Goal: Task Accomplishment & Management: Manage account settings

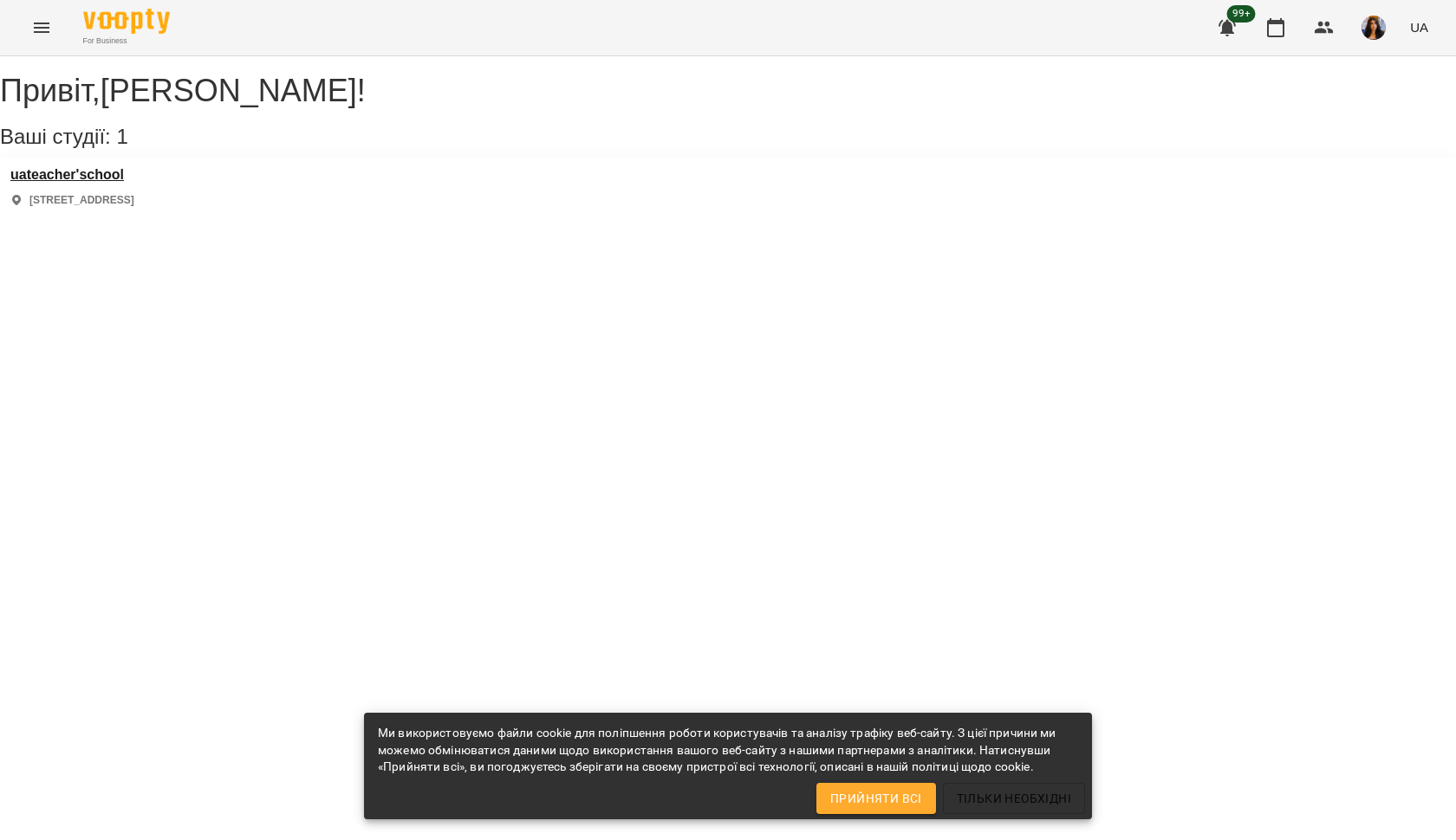
click at [131, 183] on h3 "uateacher'school" at bounding box center [73, 175] width 124 height 16
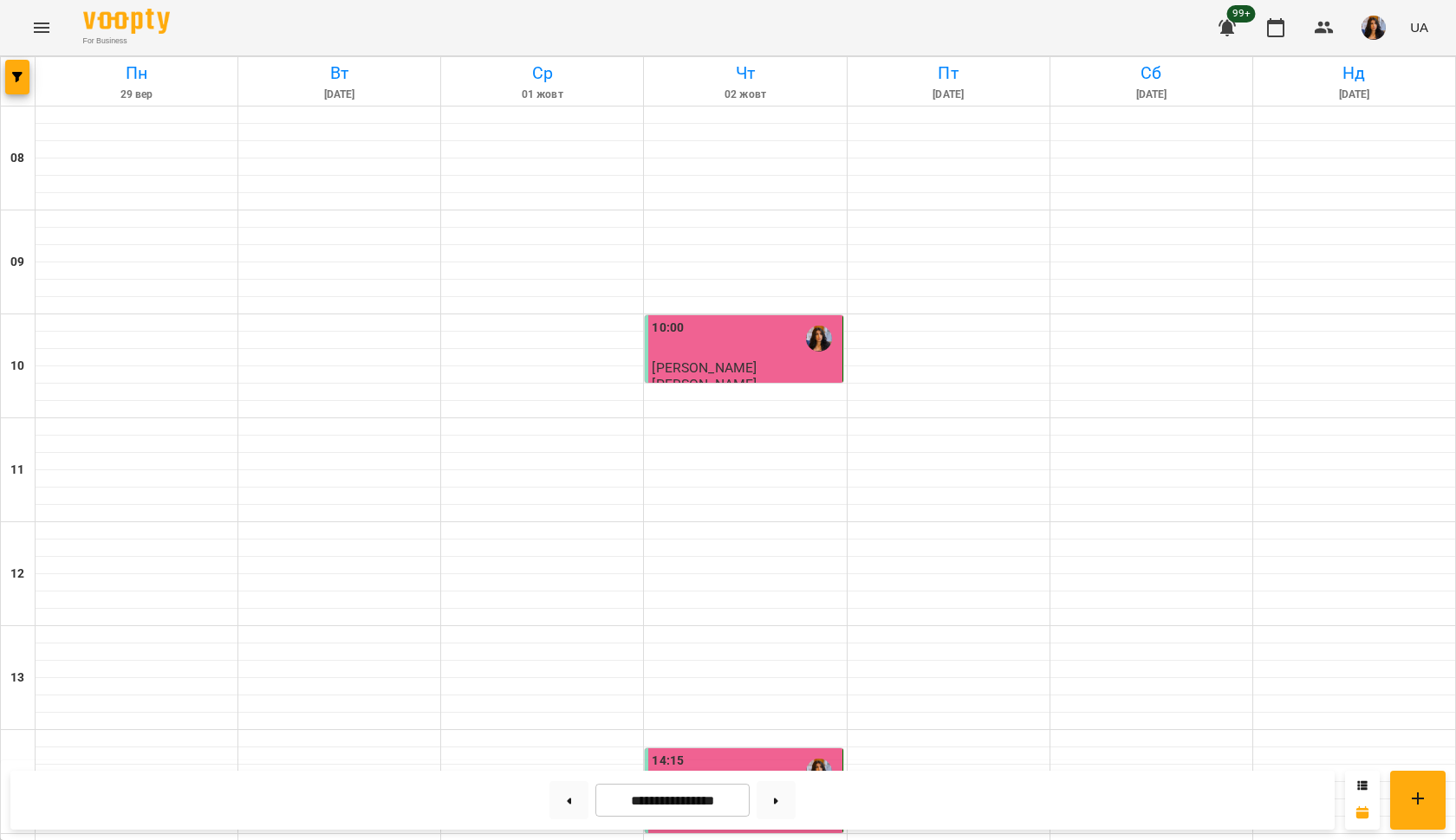
scroll to position [622, 0]
click at [776, 803] on button at bounding box center [776, 800] width 39 height 38
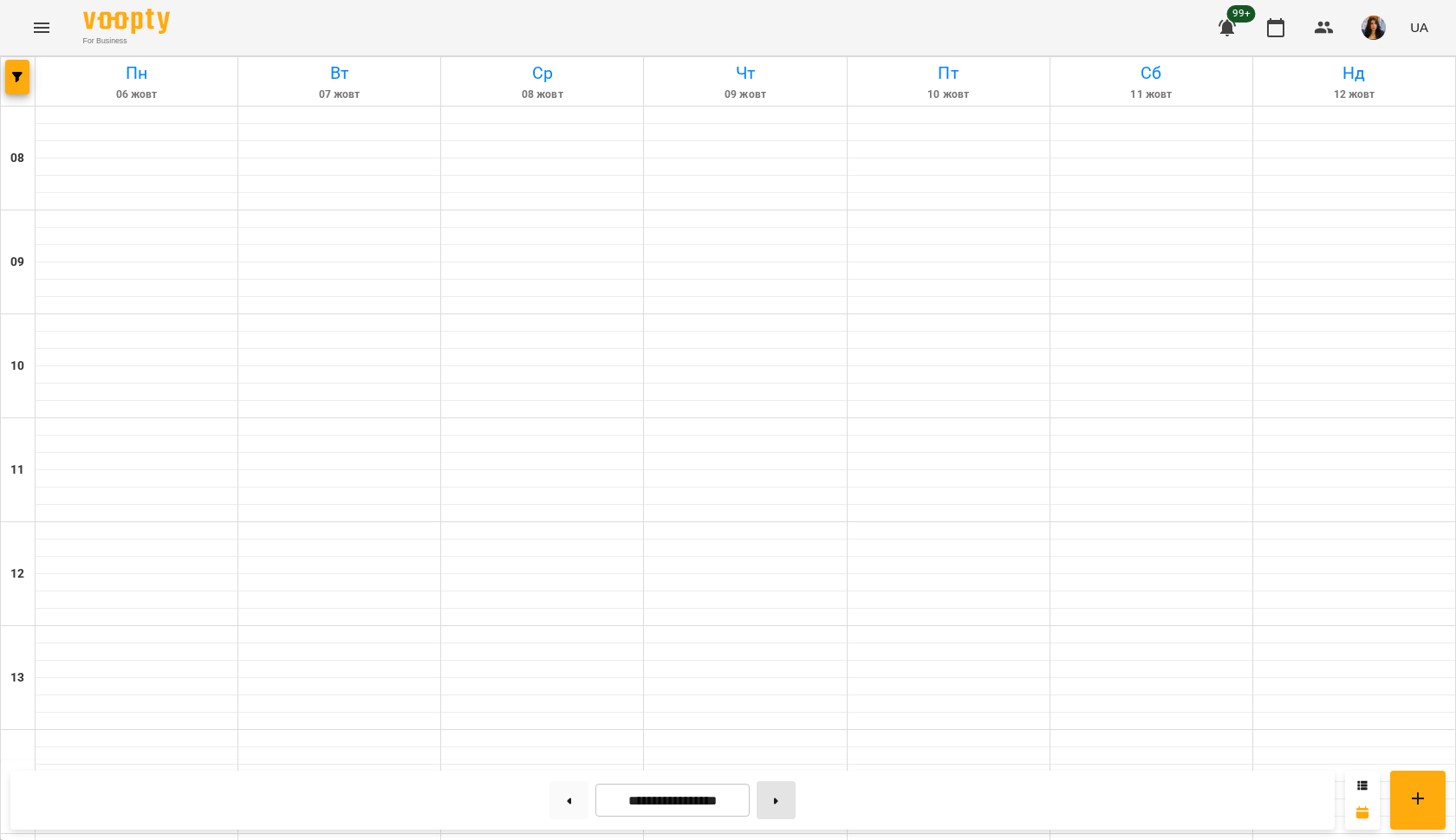
type input "**********"
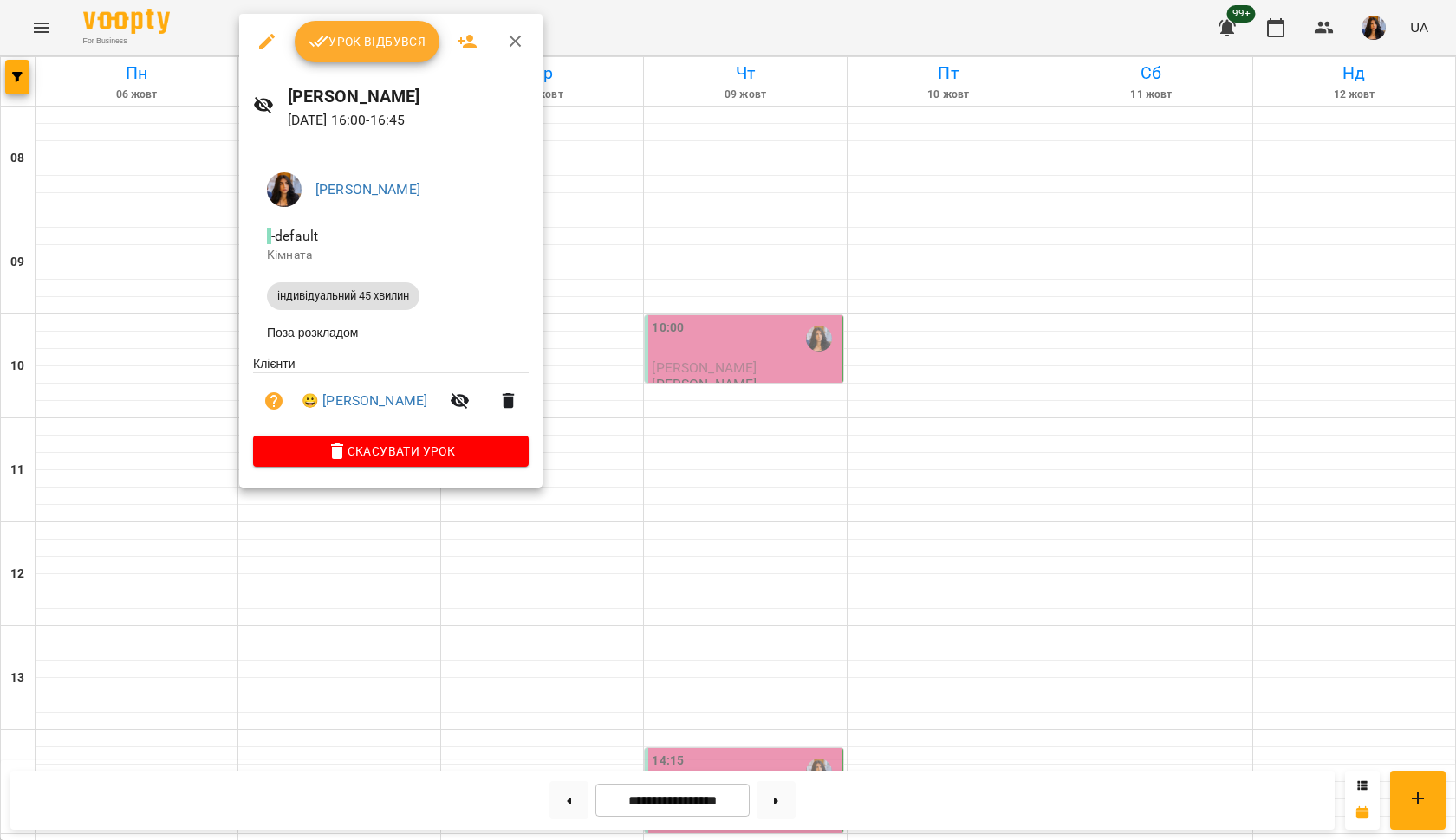
click at [372, 58] on button "Урок відбувся" at bounding box center [367, 41] width 146 height 42
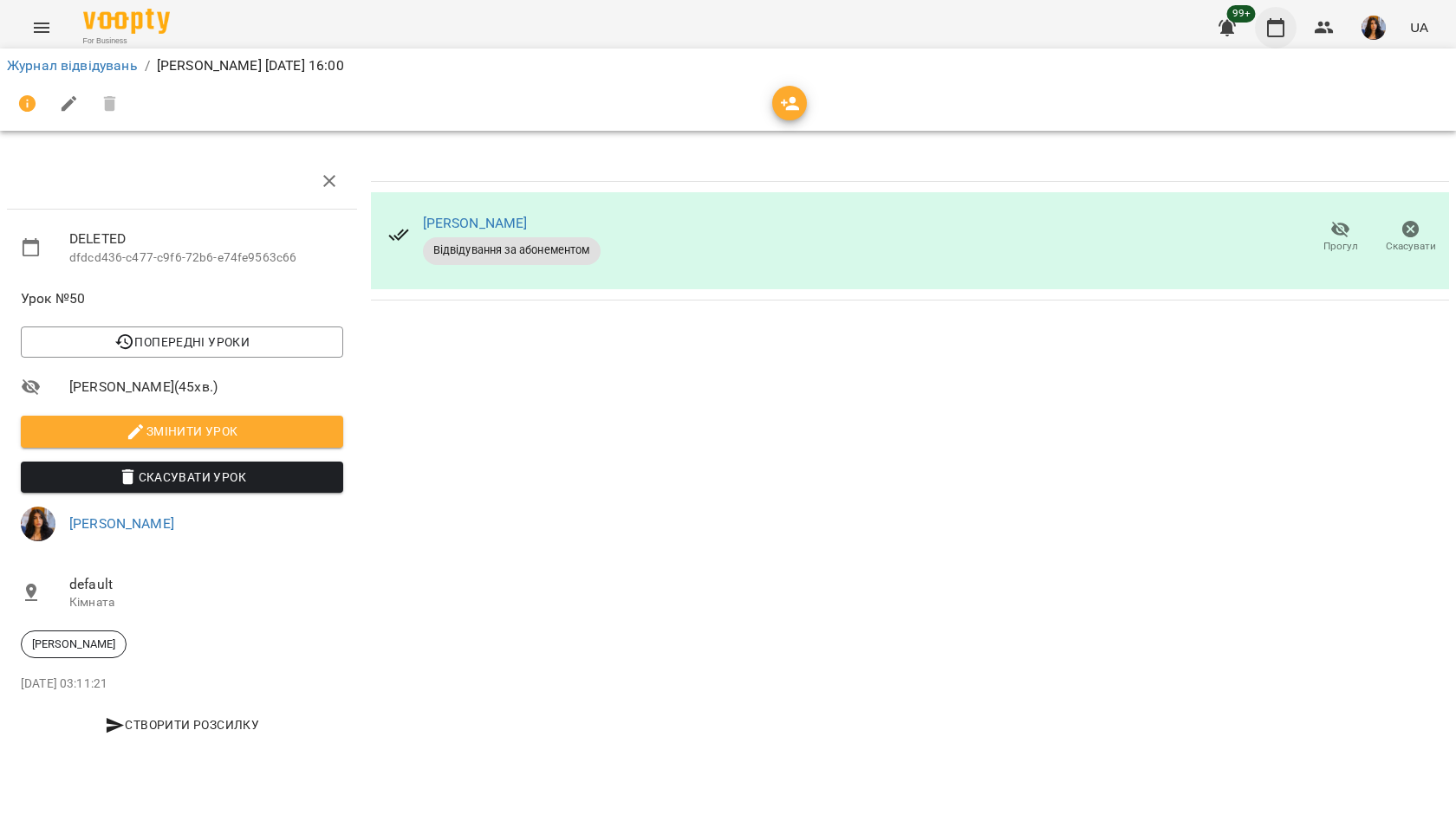
click at [1261, 27] on button "button" at bounding box center [1275, 27] width 42 height 42
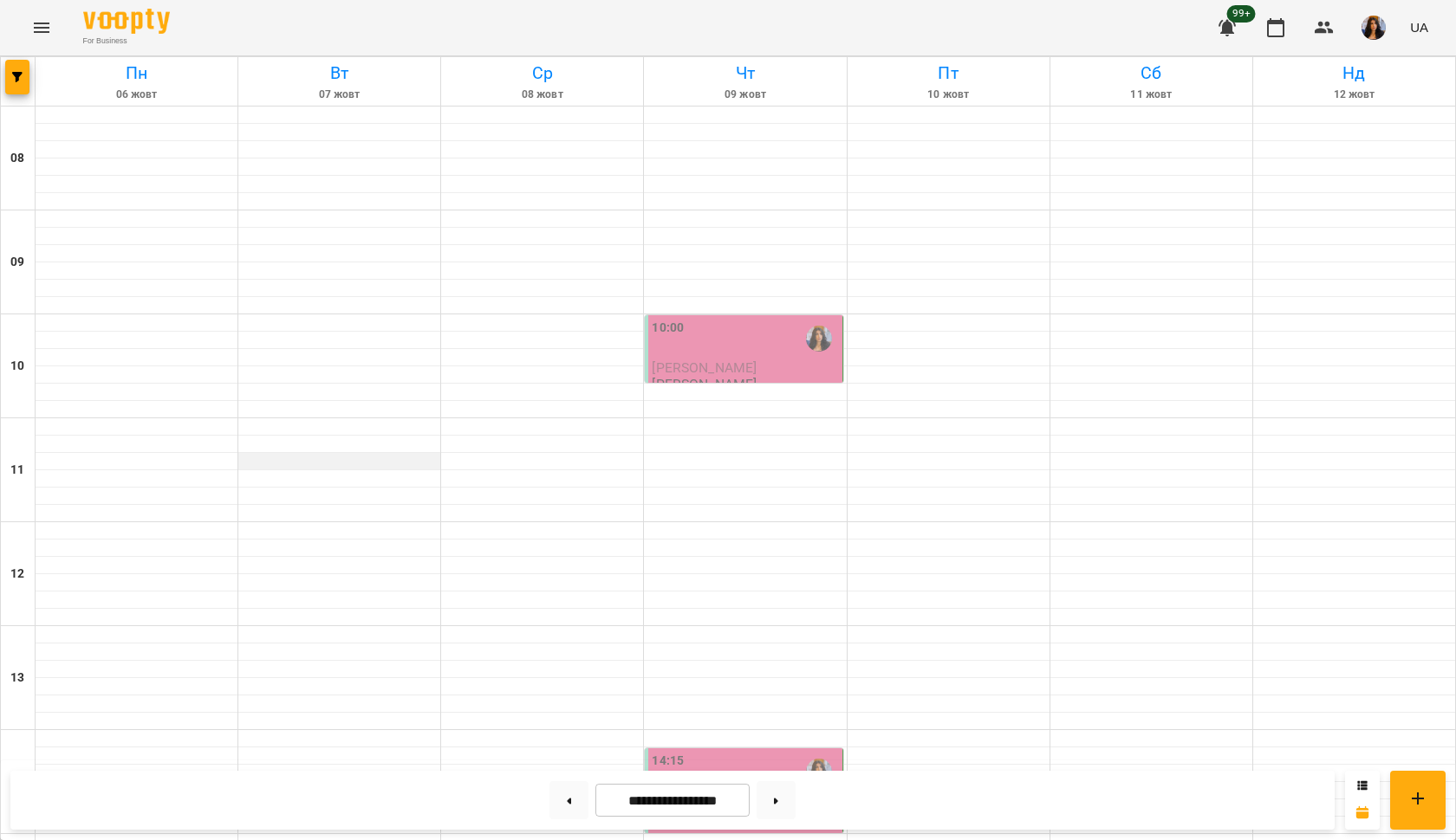
scroll to position [713, 0]
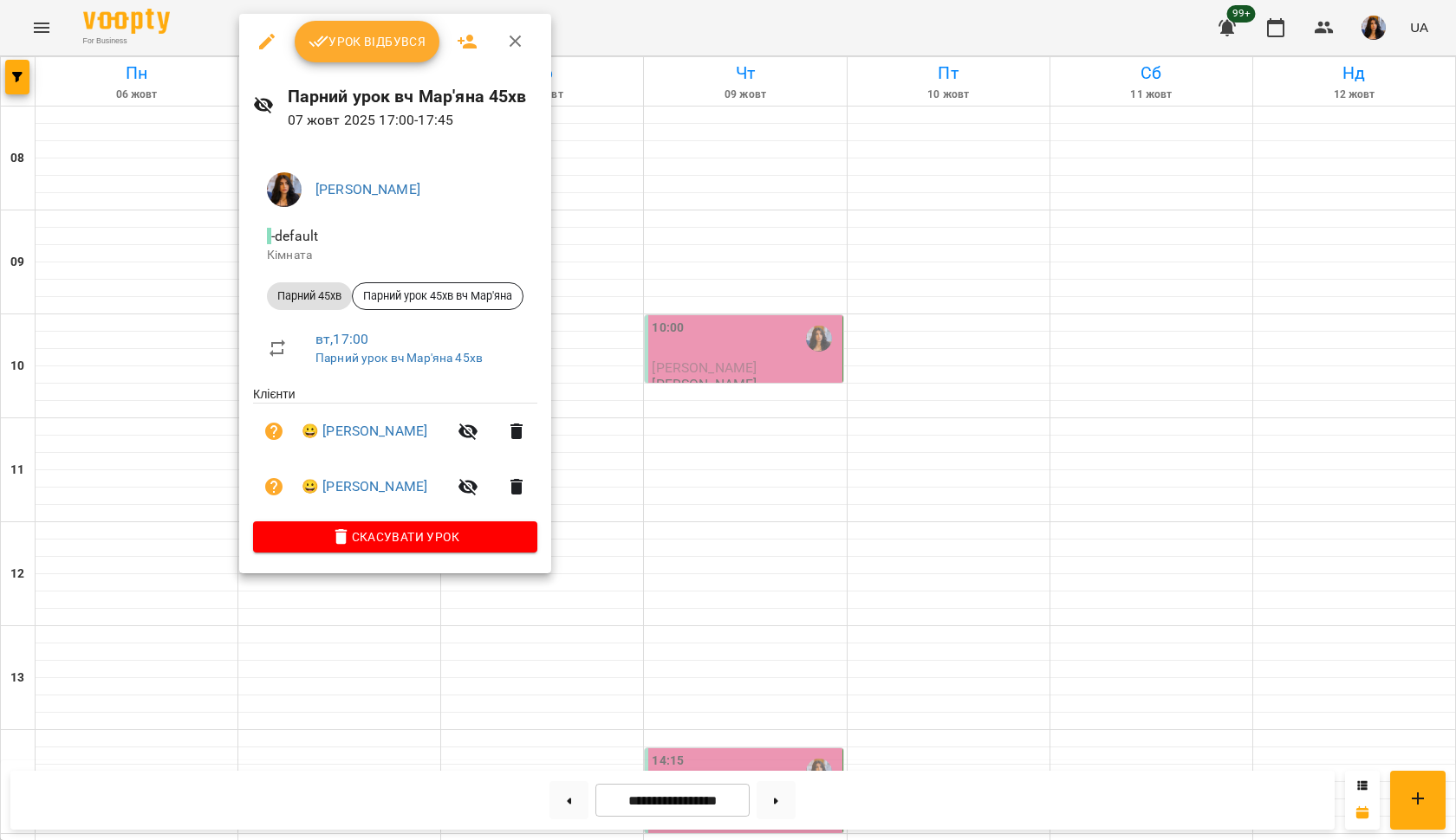
click at [397, 52] on button "Урок відбувся" at bounding box center [367, 41] width 146 height 42
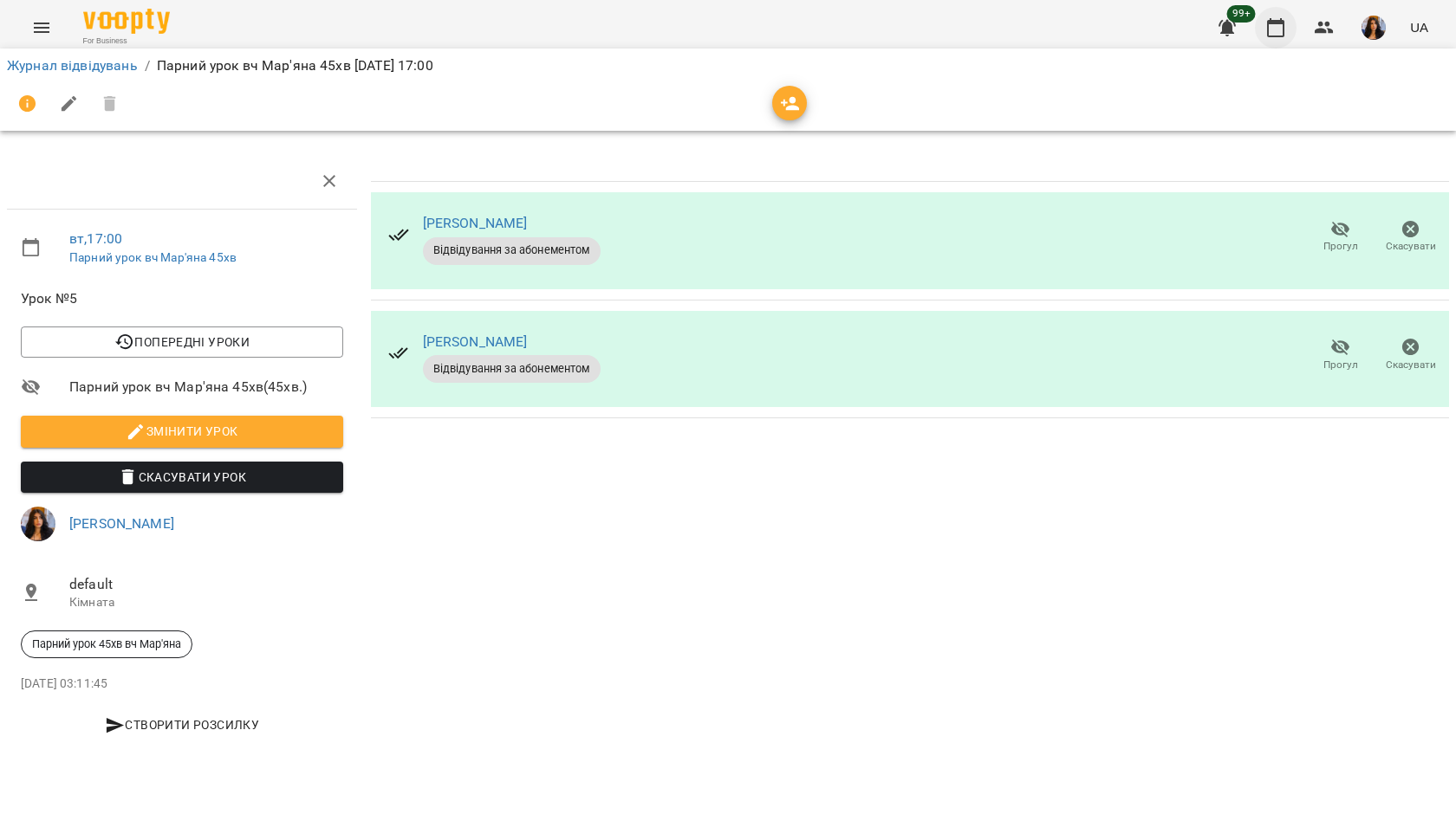
click at [1268, 20] on icon "button" at bounding box center [1274, 27] width 20 height 20
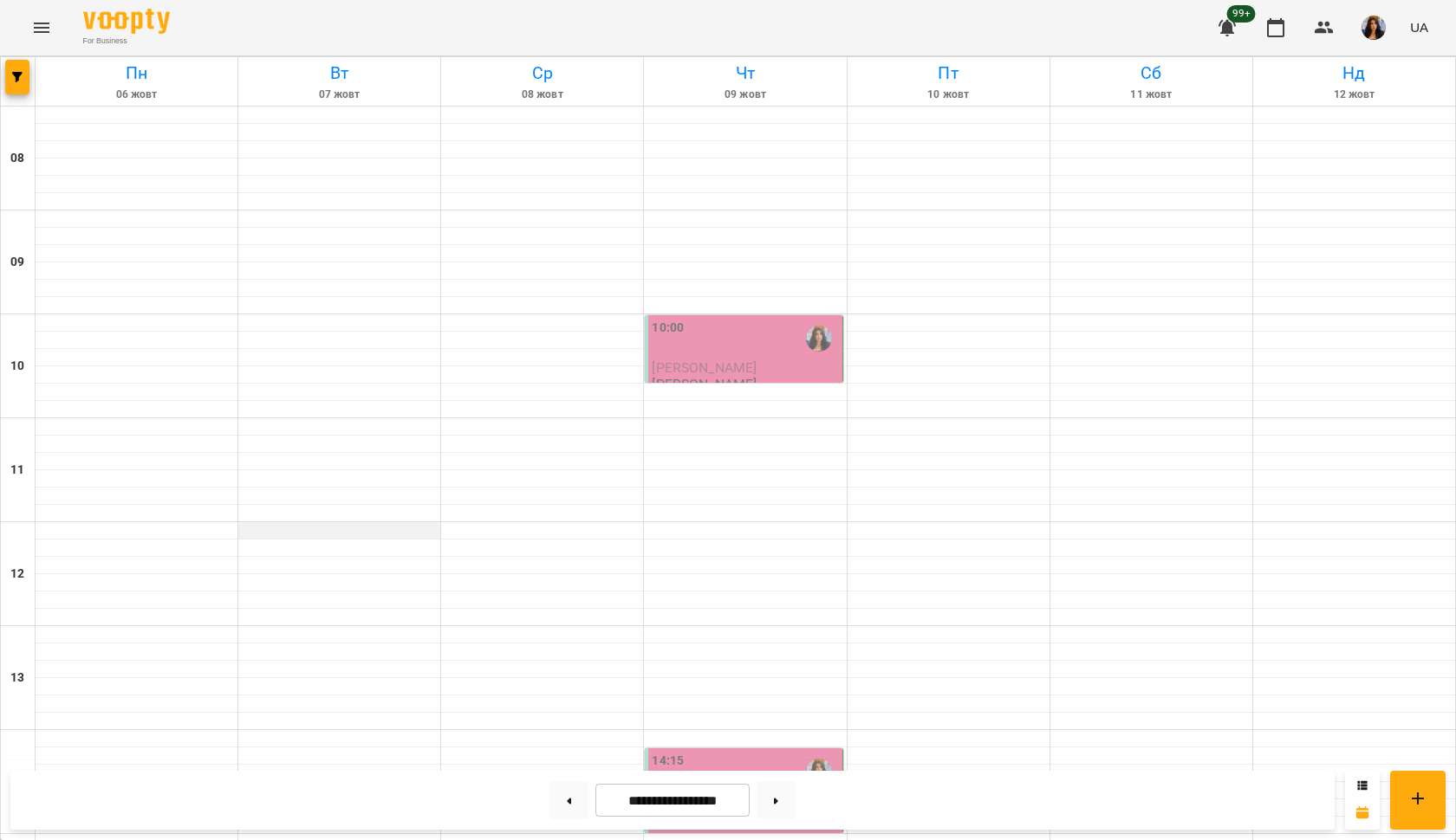
scroll to position [747, 0]
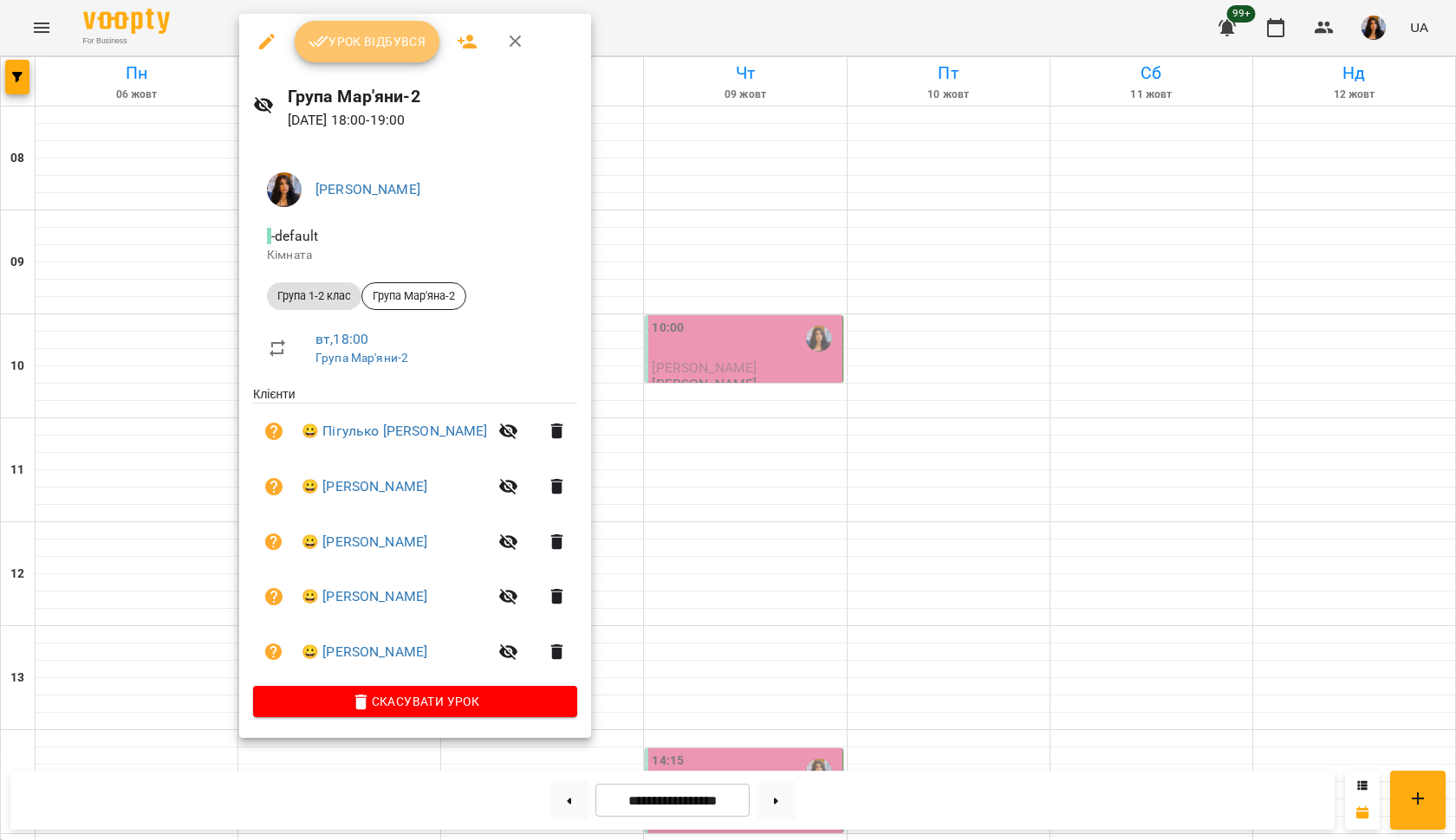
click at [373, 52] on button "Урок відбувся" at bounding box center [367, 41] width 146 height 42
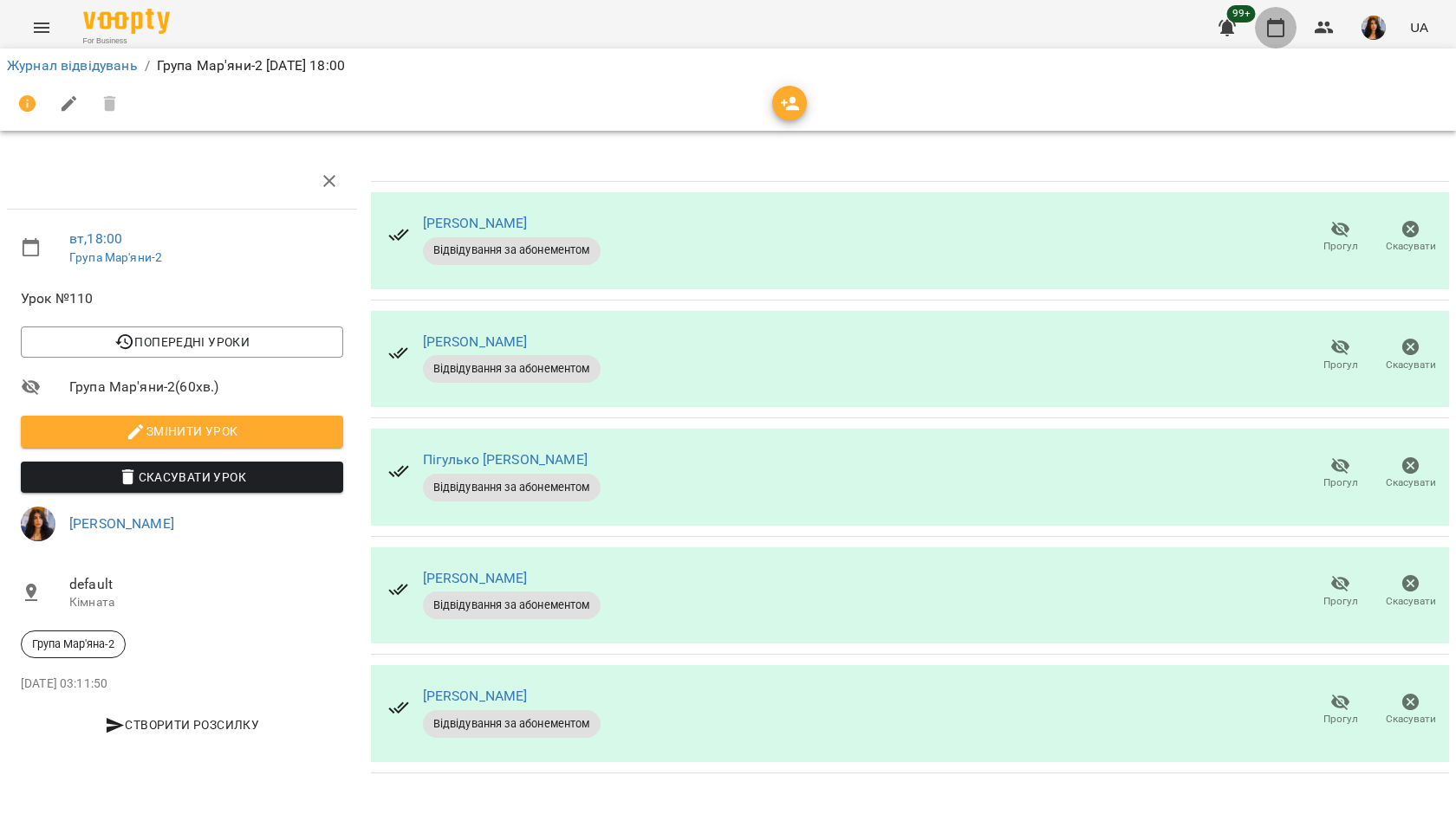
click at [1279, 22] on icon "button" at bounding box center [1275, 28] width 17 height 19
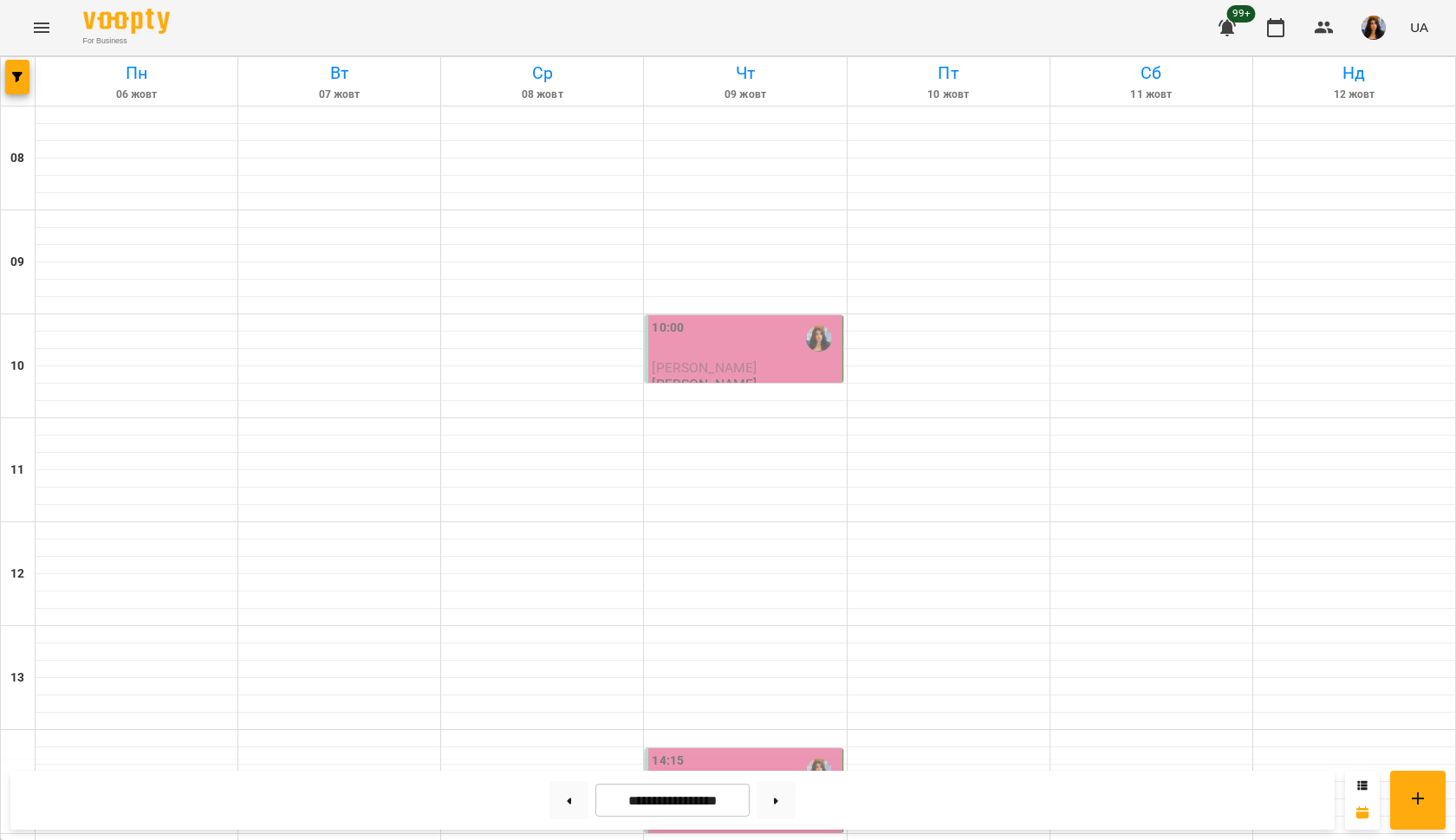
scroll to position [799, 0]
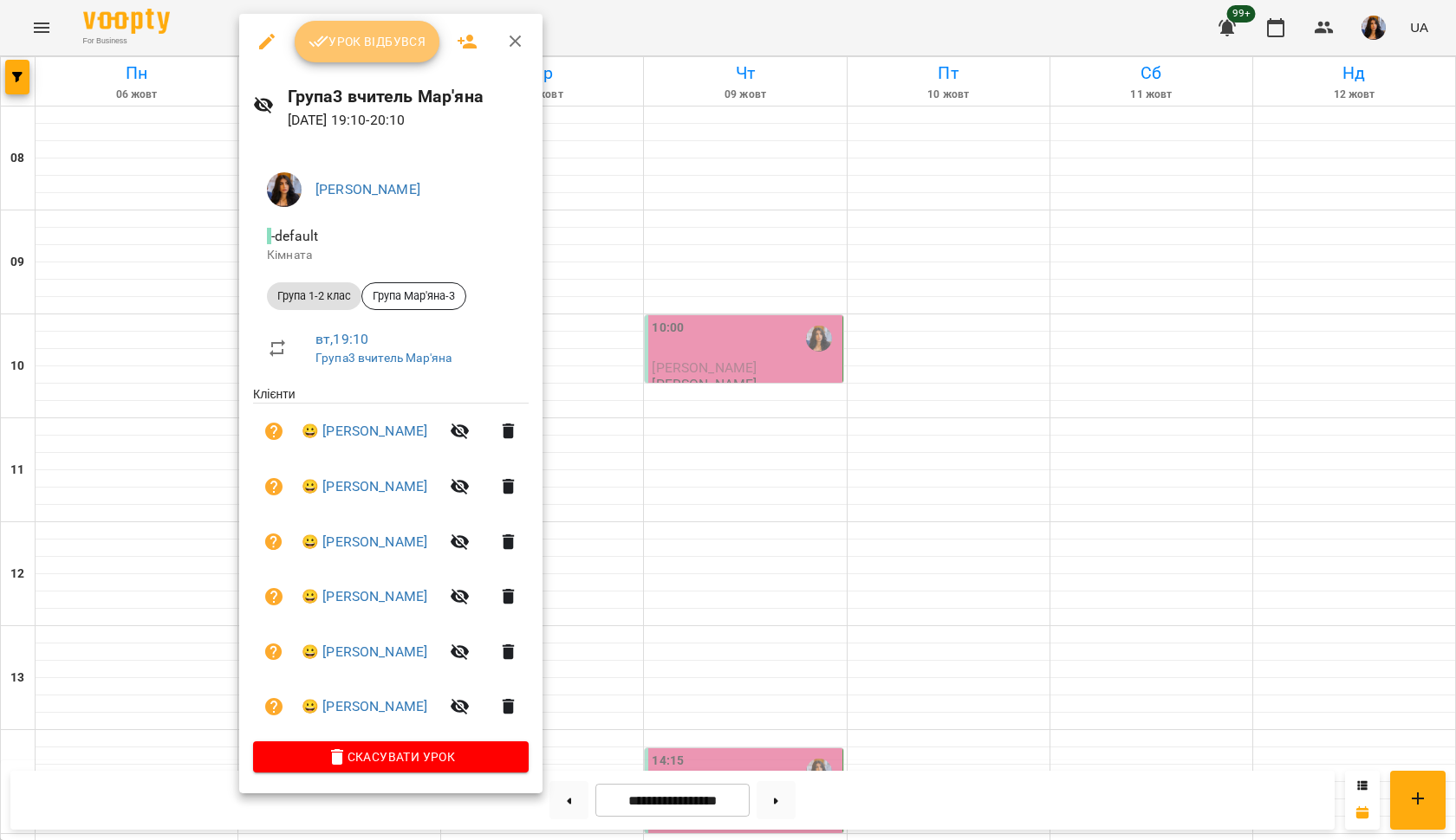
click at [389, 56] on button "Урок відбувся" at bounding box center [367, 41] width 146 height 42
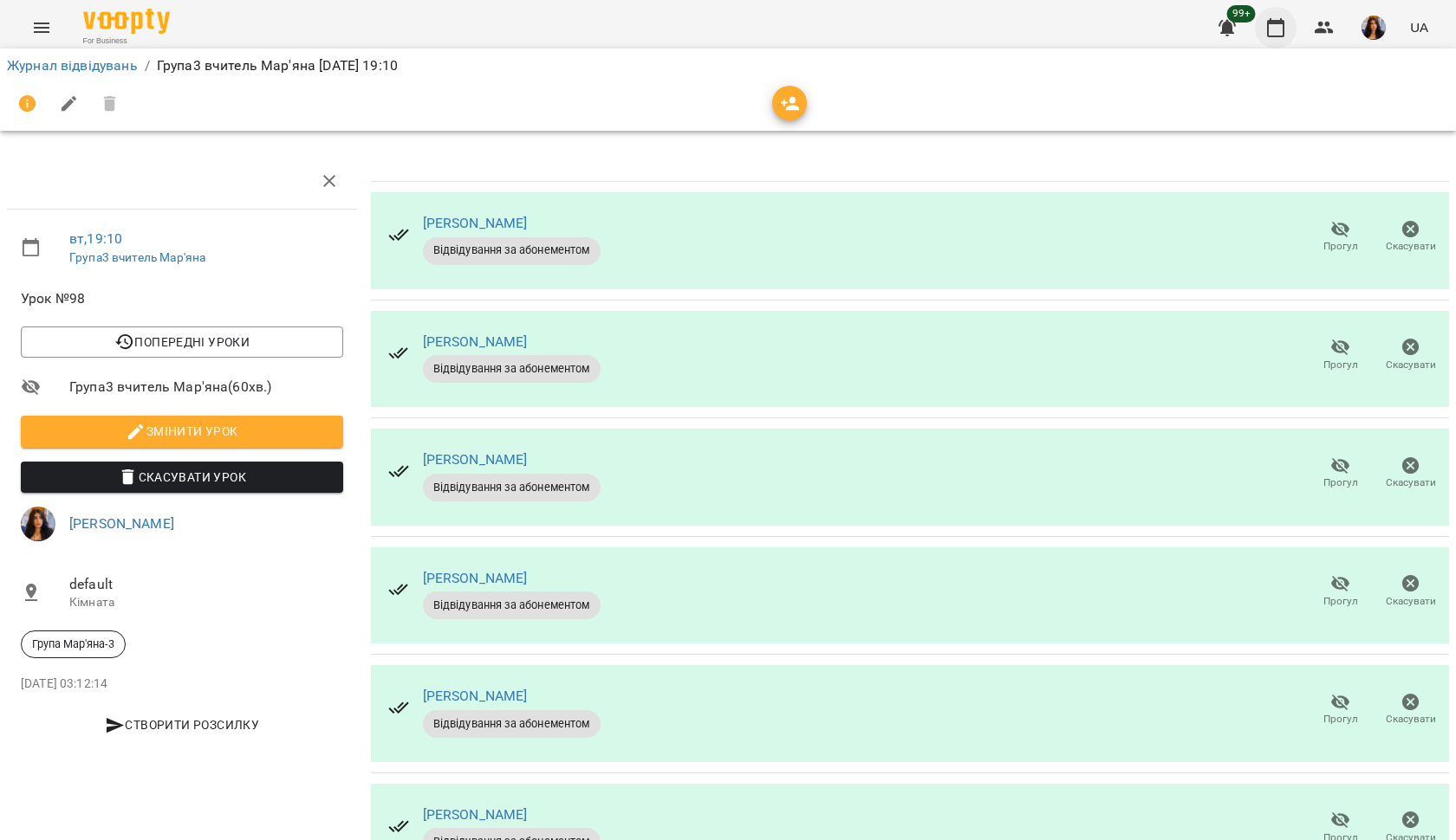
click at [1278, 17] on icon "button" at bounding box center [1274, 27] width 20 height 20
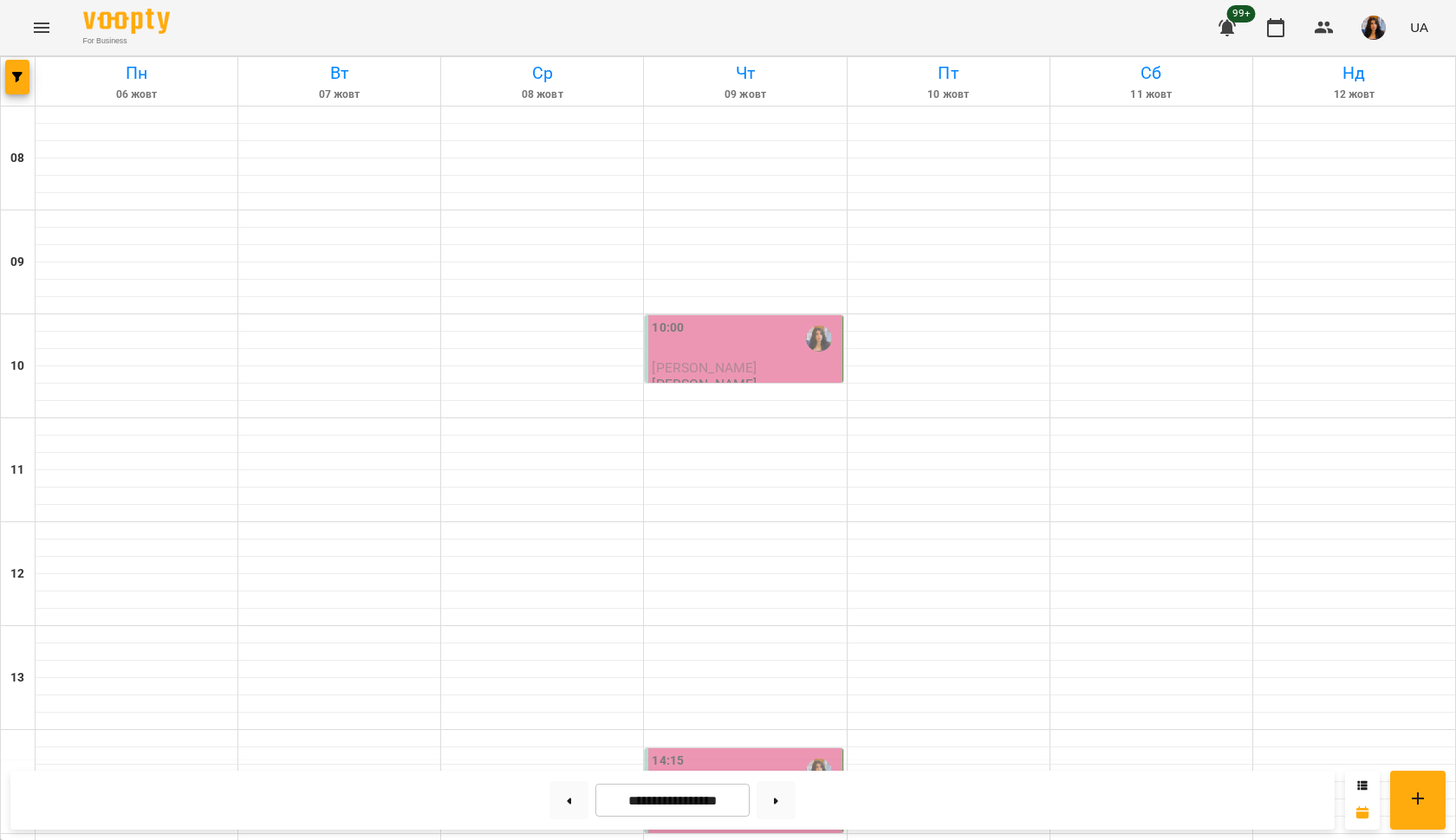
scroll to position [536, 0]
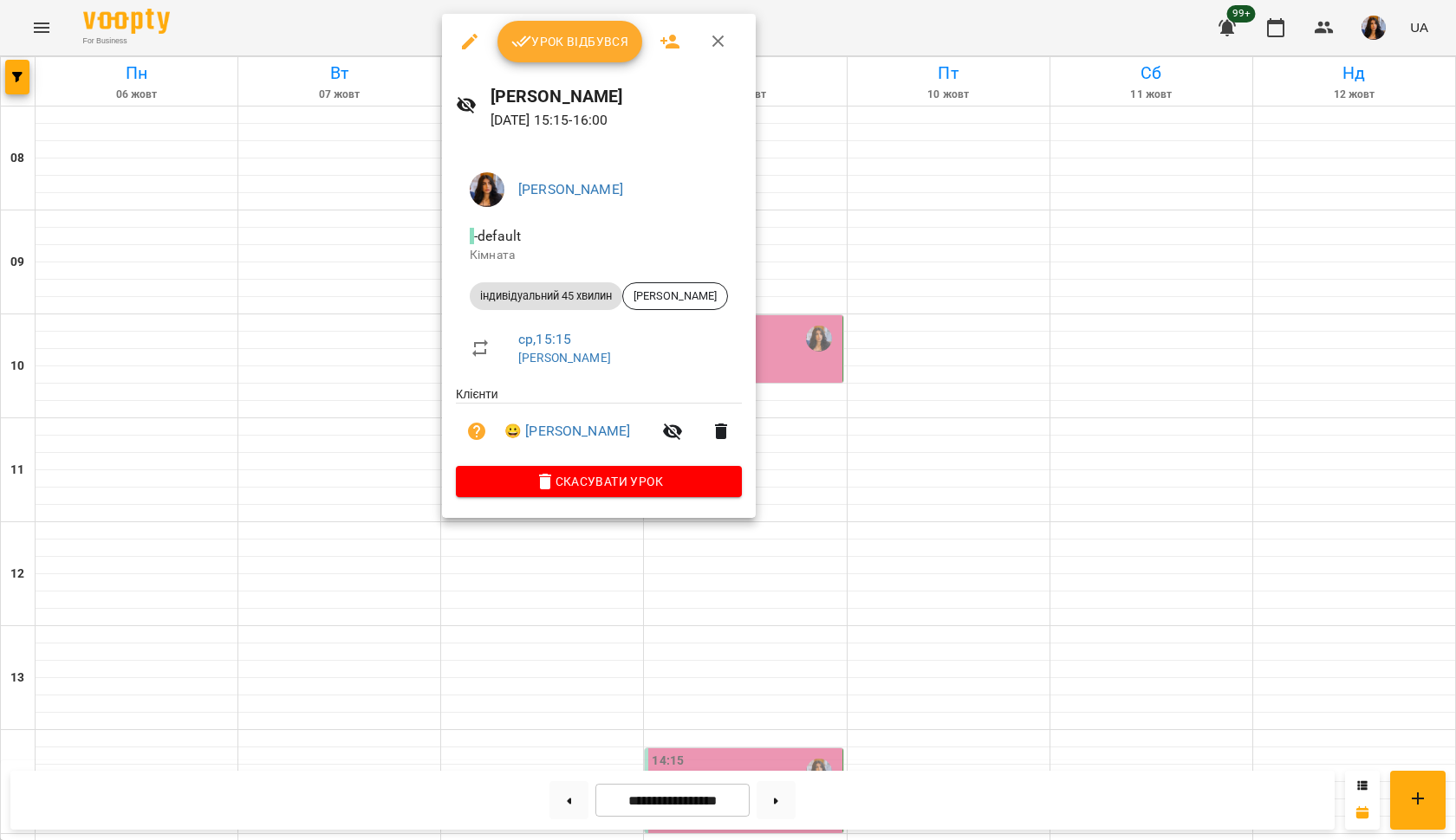
click at [598, 44] on span "Урок відбувся" at bounding box center [569, 41] width 118 height 20
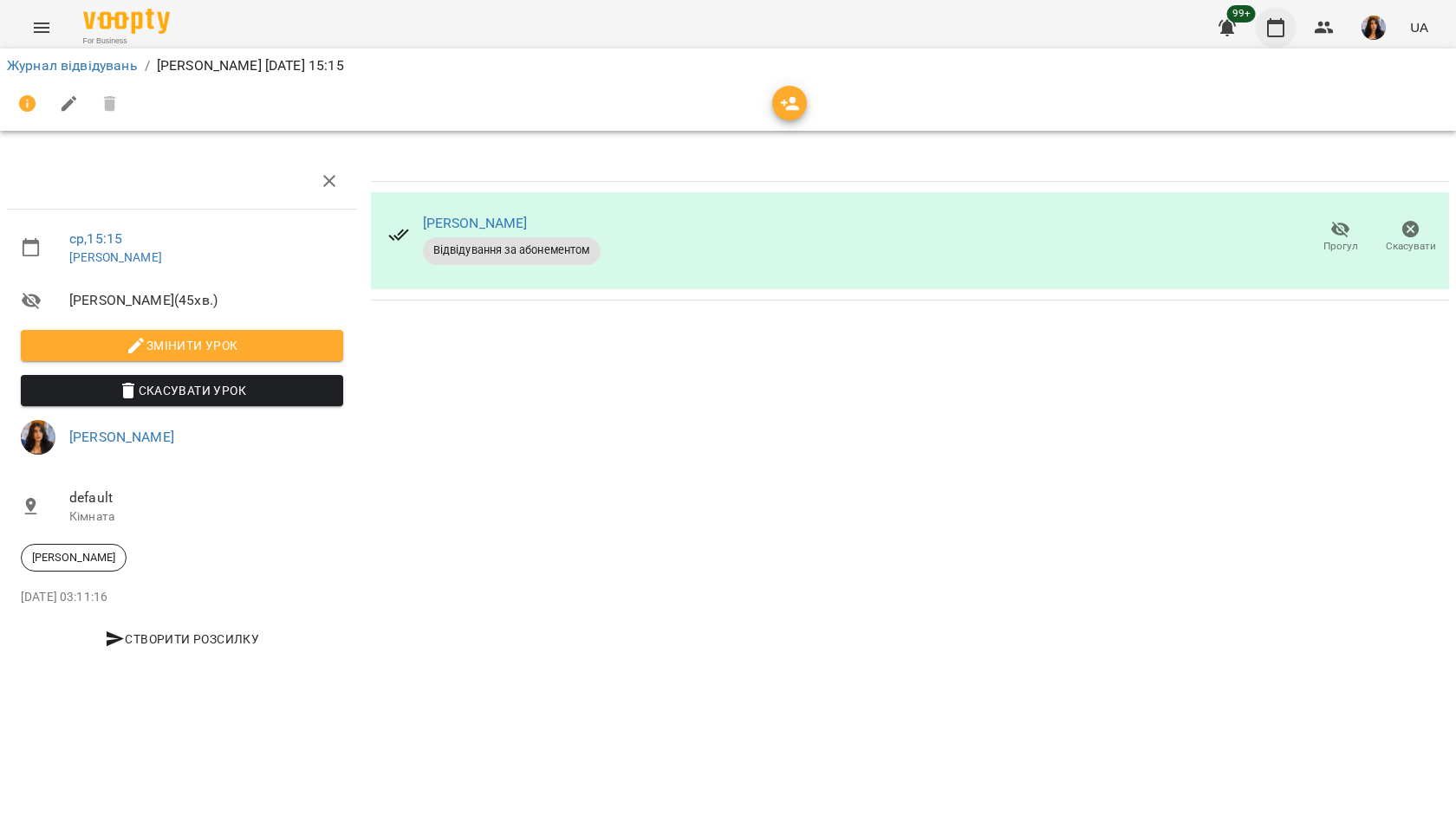
click at [1278, 20] on icon "button" at bounding box center [1274, 27] width 20 height 20
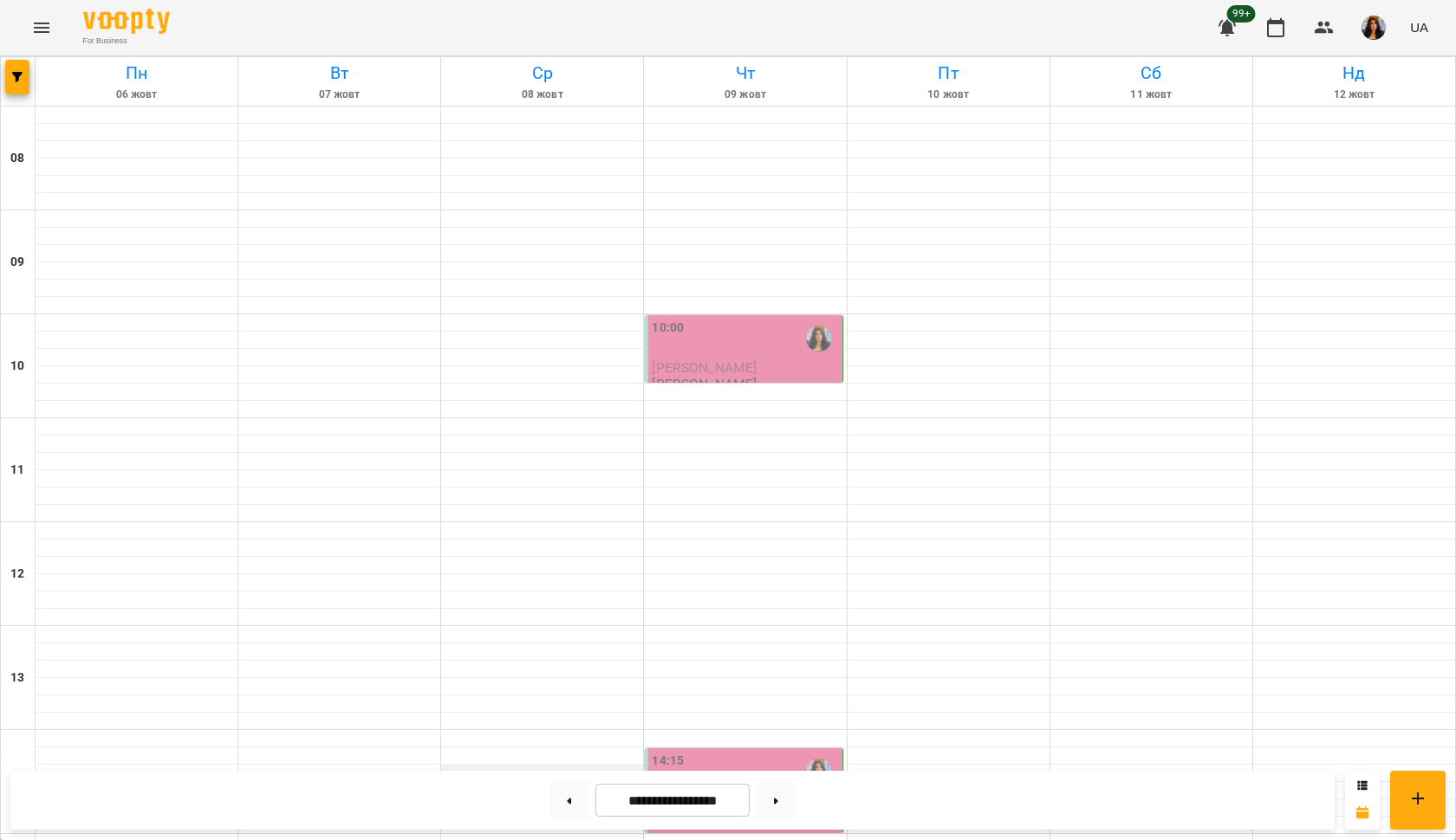
scroll to position [567, 0]
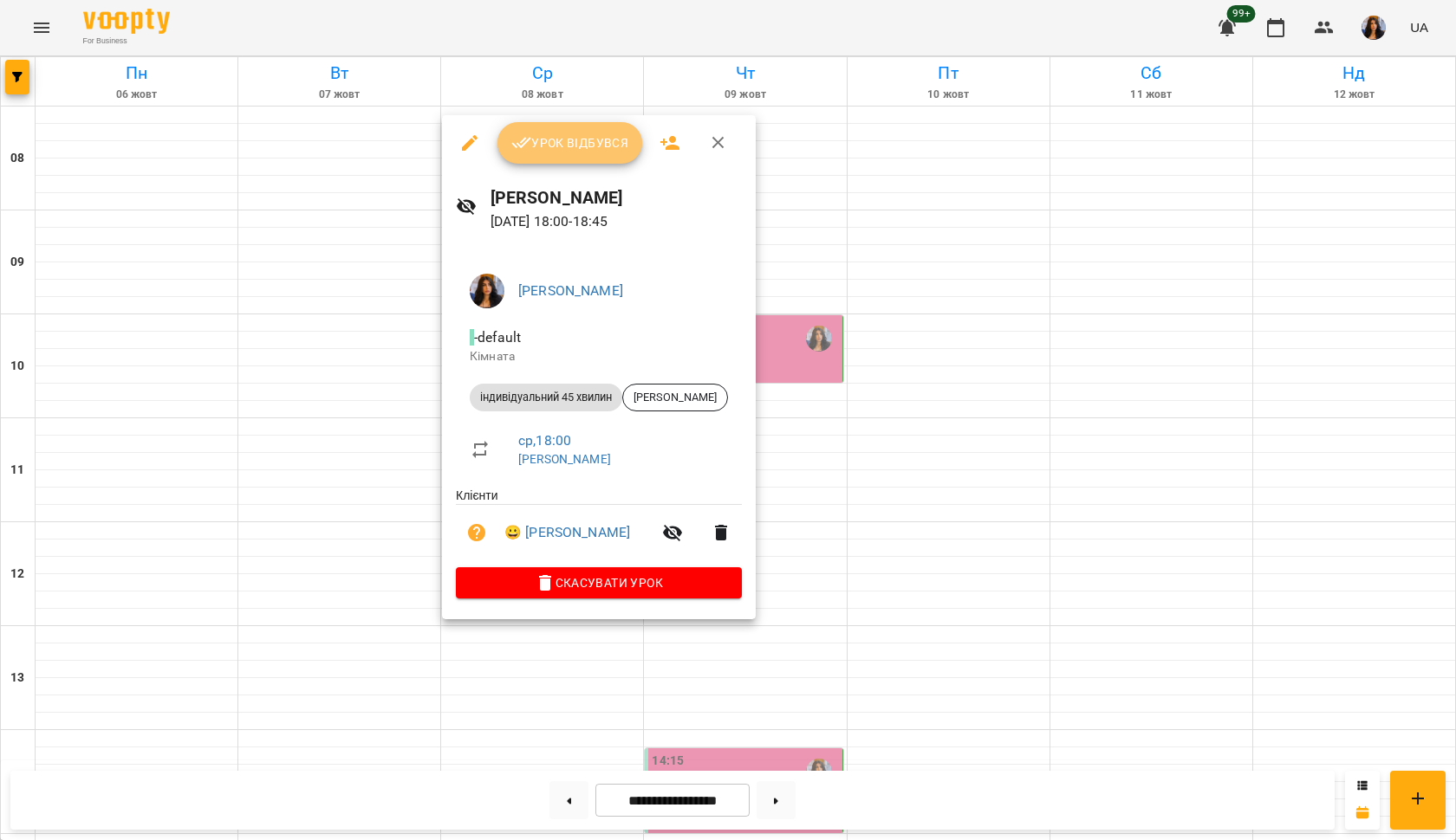
click at [593, 152] on span "Урок відбувся" at bounding box center [569, 142] width 118 height 20
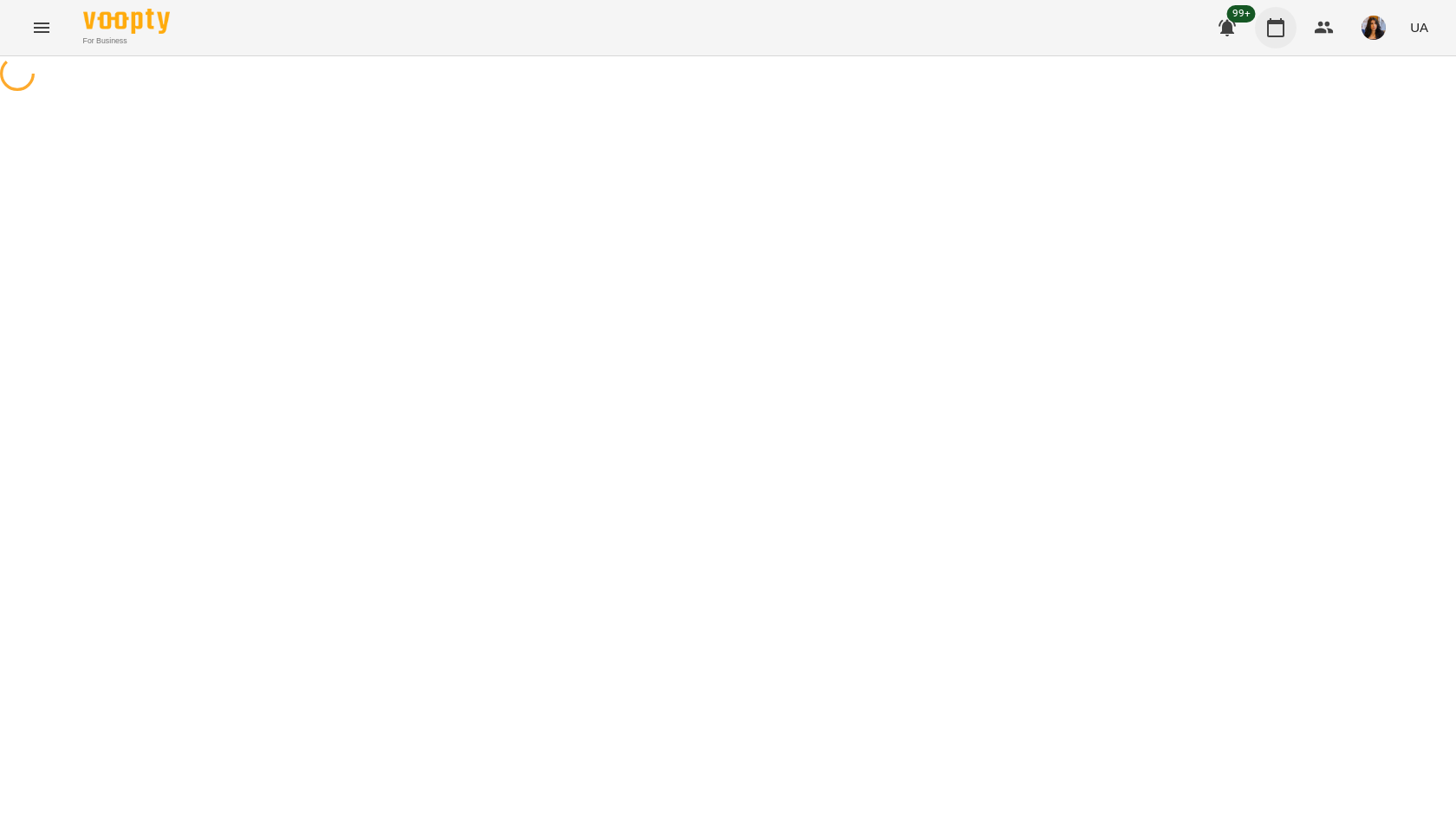
click at [1275, 22] on icon "button" at bounding box center [1275, 28] width 17 height 19
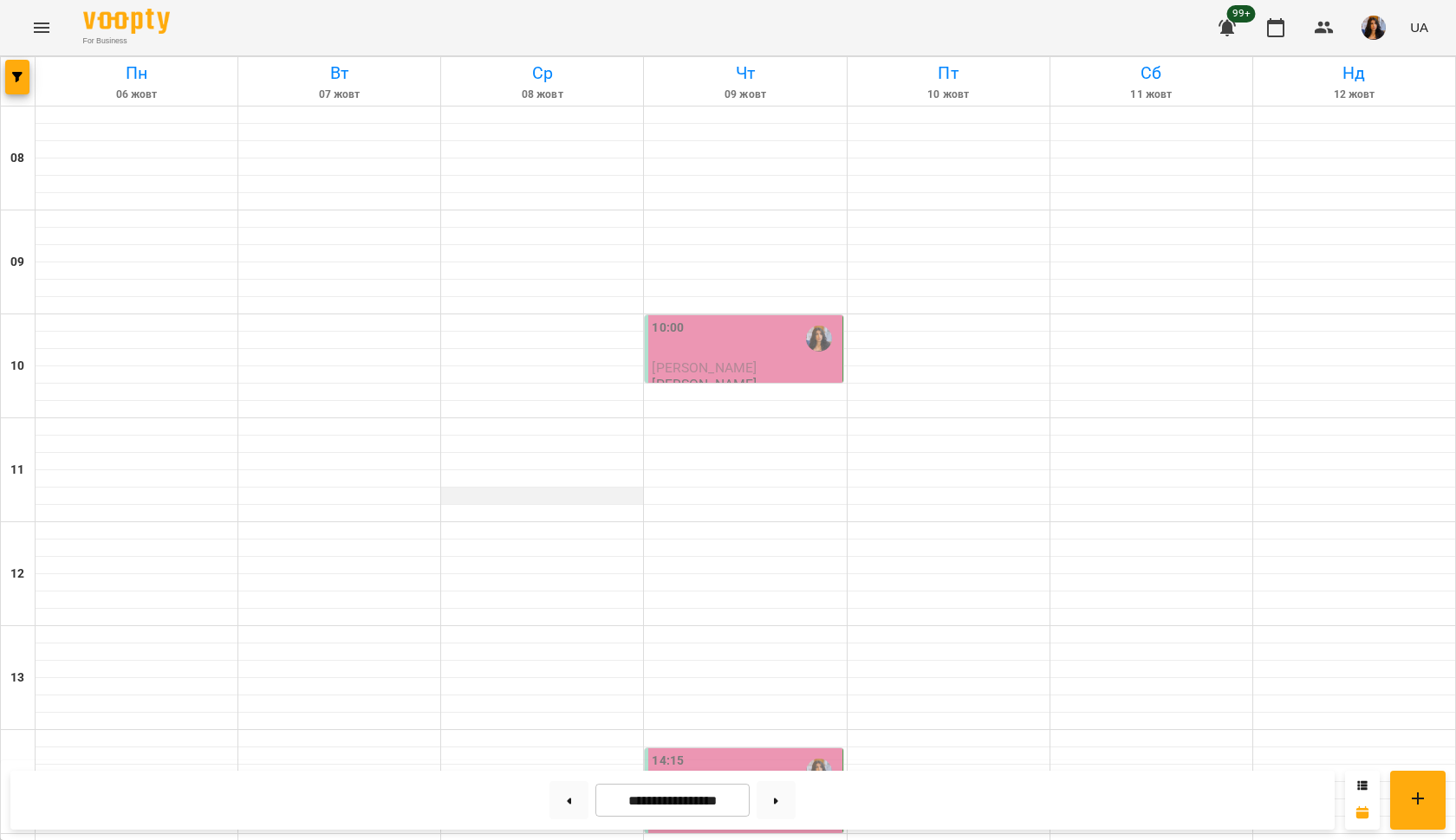
scroll to position [799, 0]
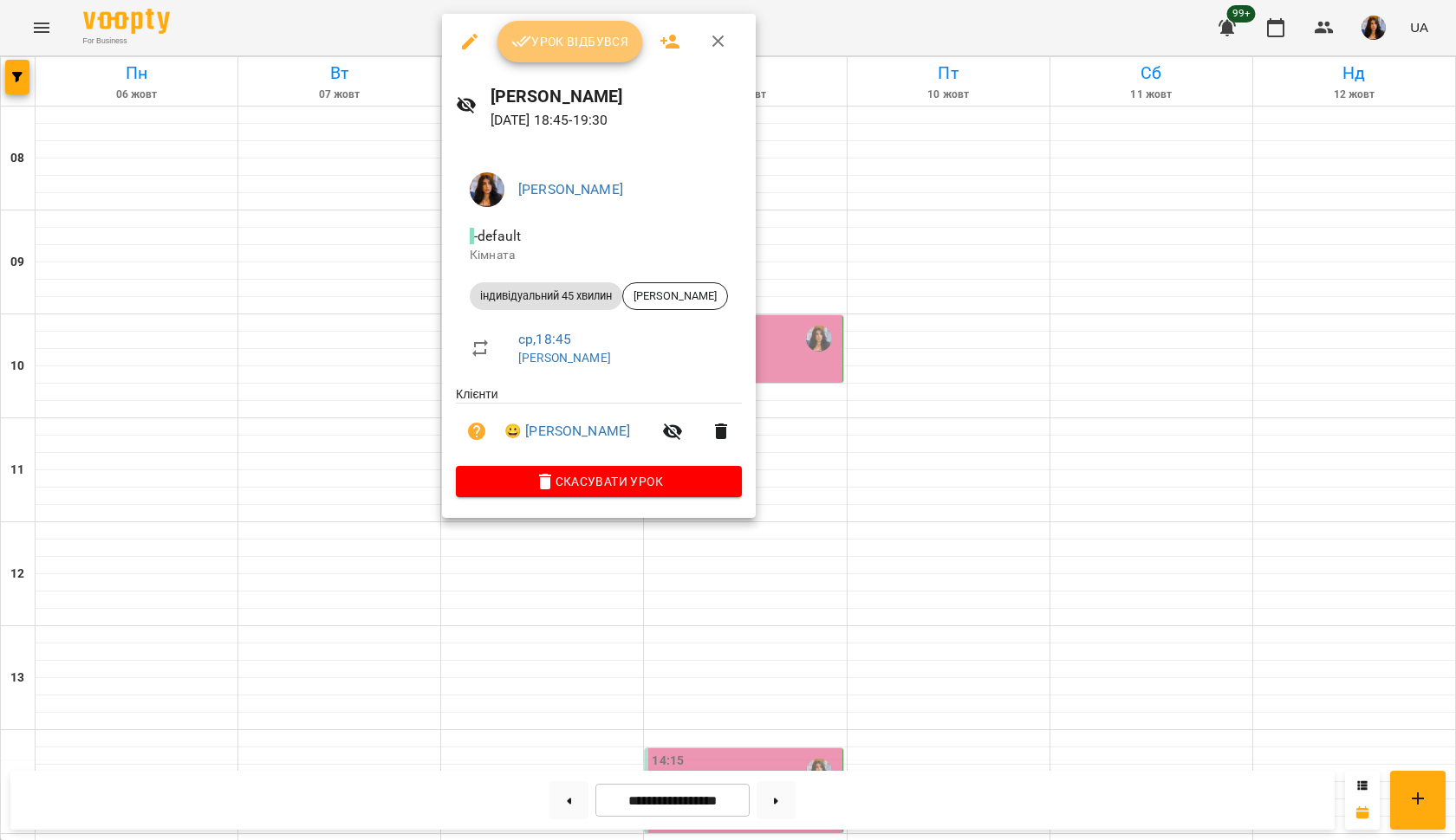
click at [596, 43] on span "Урок відбувся" at bounding box center [569, 41] width 118 height 20
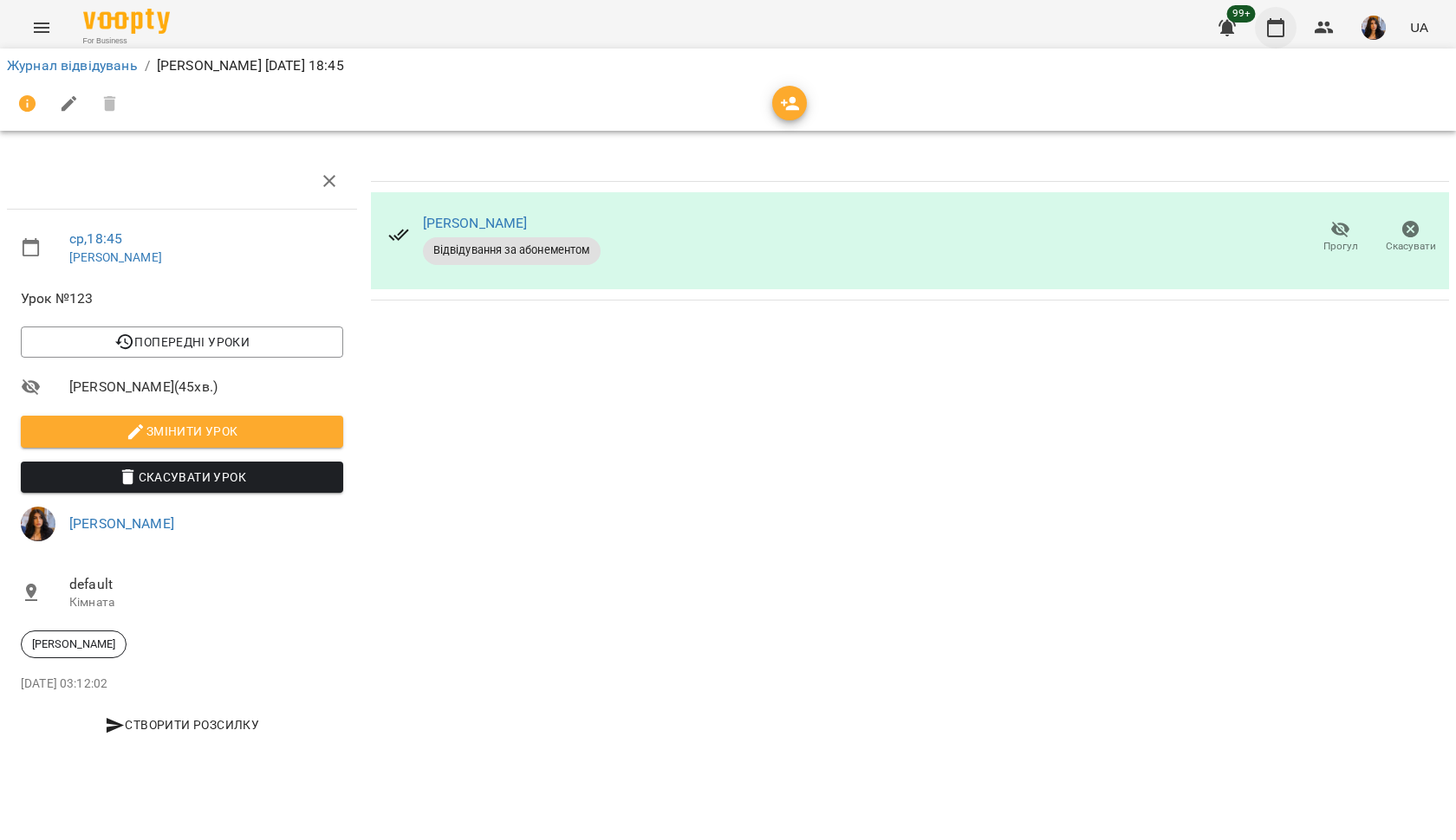
click at [1267, 32] on icon "button" at bounding box center [1274, 27] width 20 height 20
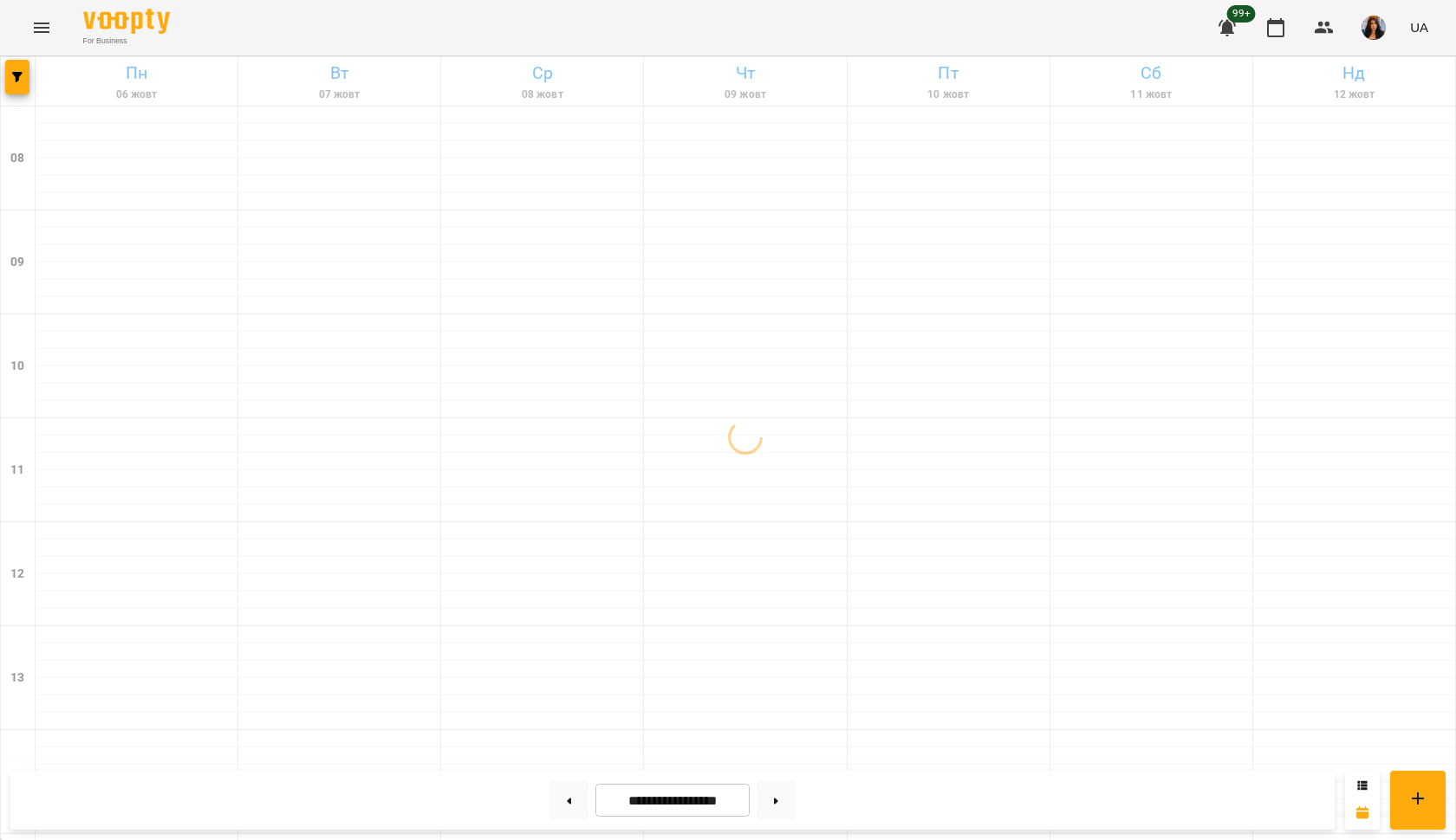
scroll to position [799, 0]
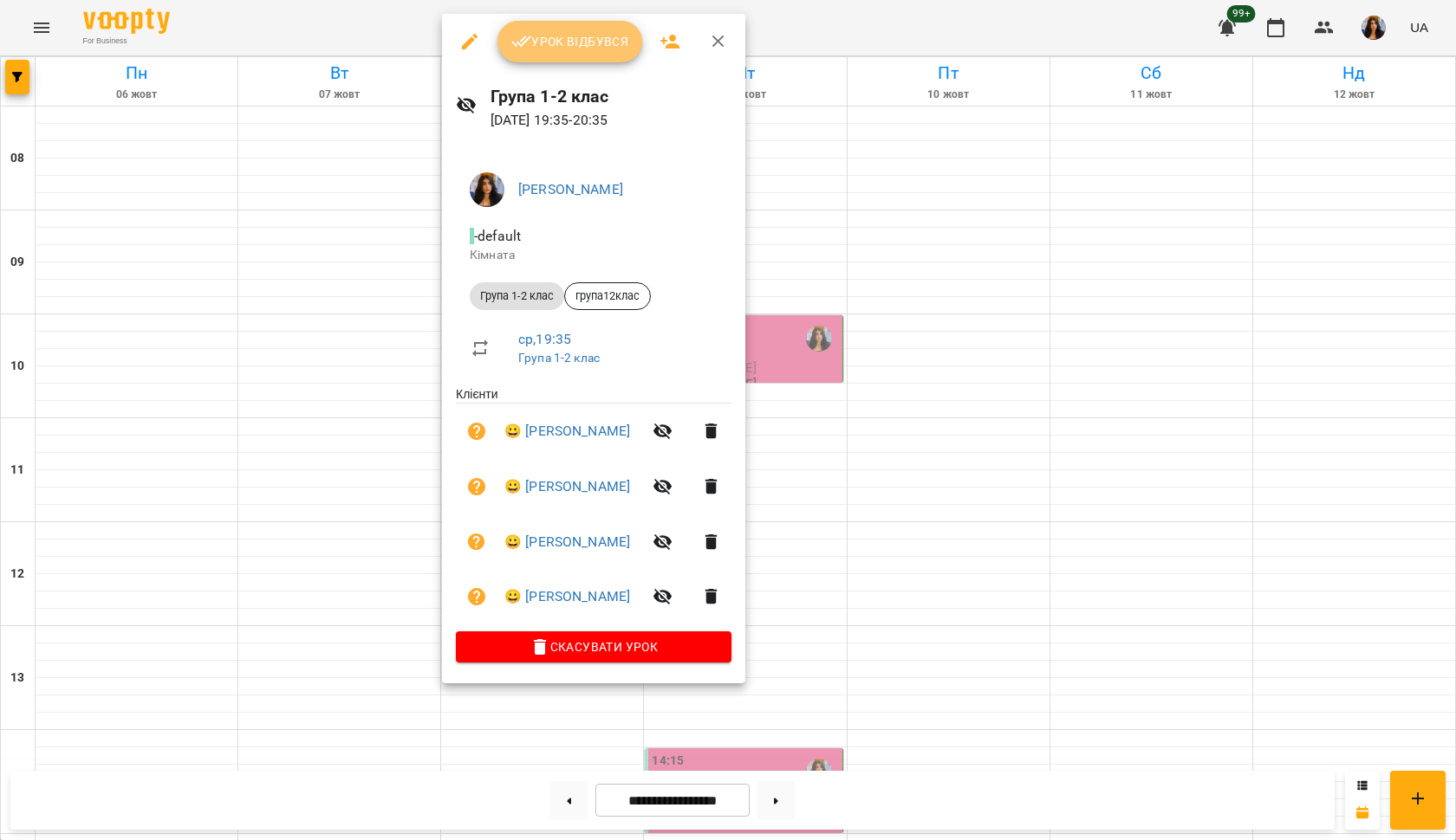
click at [596, 35] on span "Урок відбувся" at bounding box center [569, 41] width 118 height 20
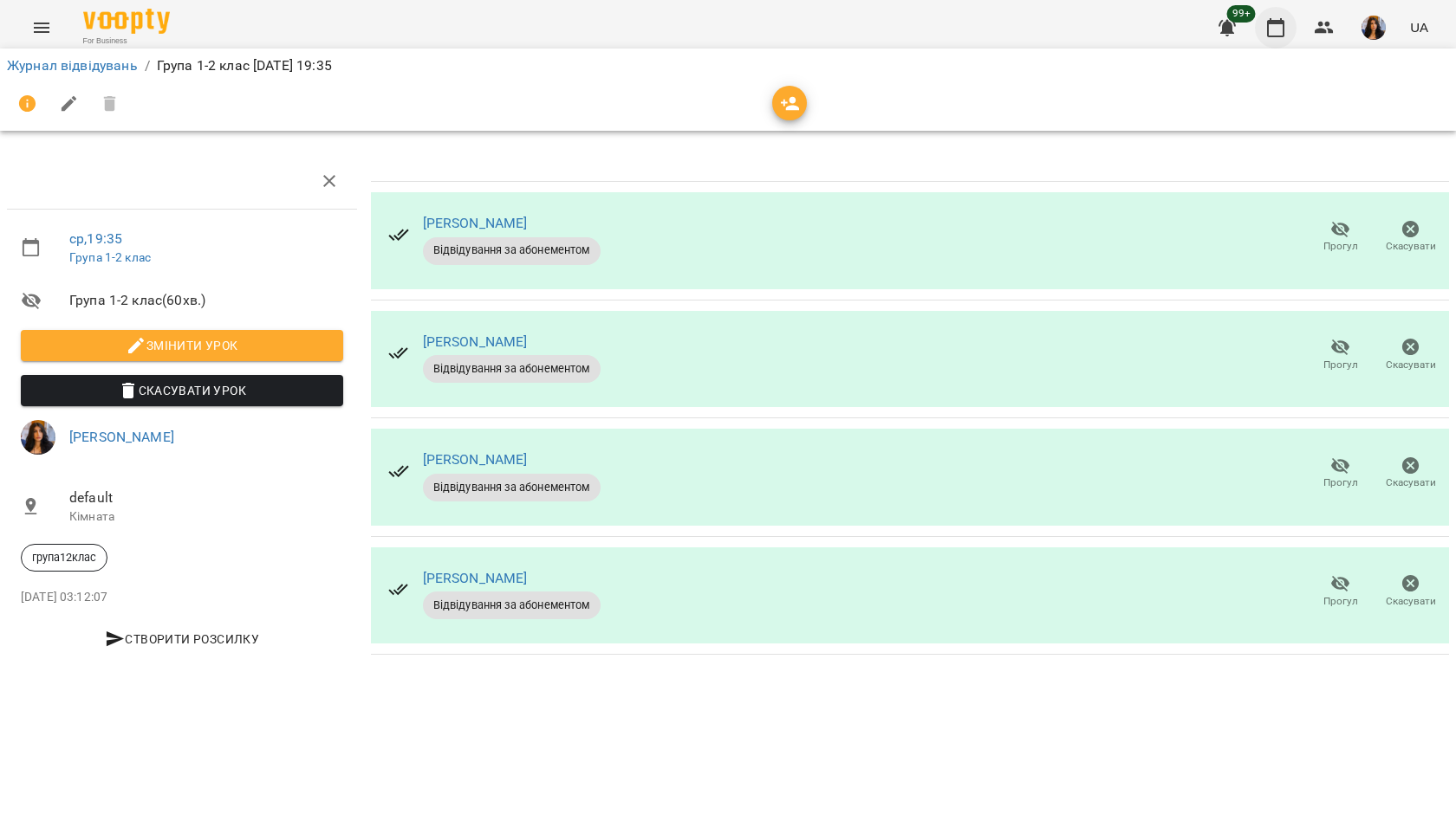
click at [1272, 28] on icon "button" at bounding box center [1274, 27] width 20 height 20
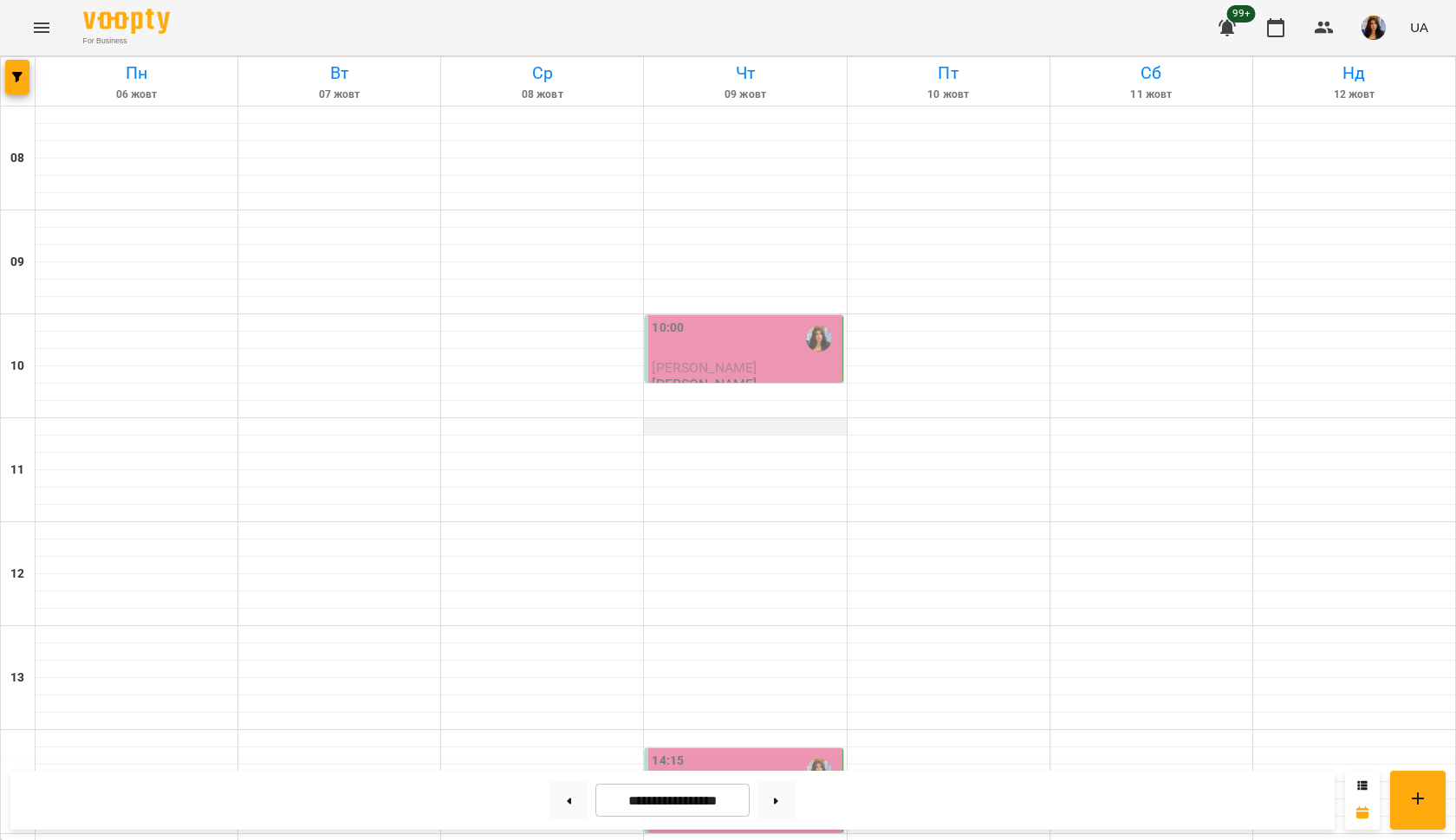
scroll to position [12, 0]
click at [773, 335] on div "10:00" at bounding box center [745, 338] width 186 height 40
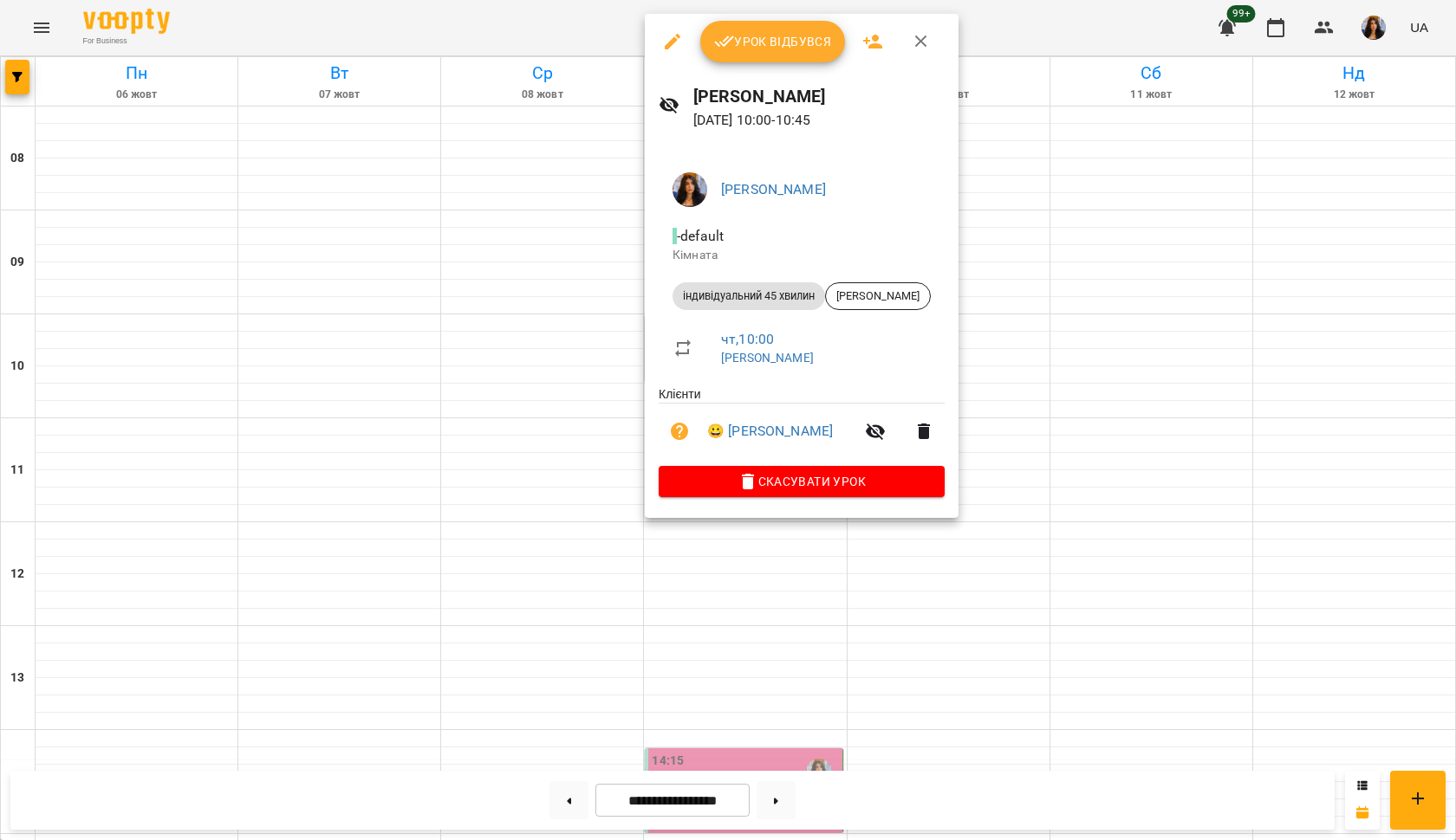
click at [780, 45] on span "Урок відбувся" at bounding box center [772, 41] width 118 height 20
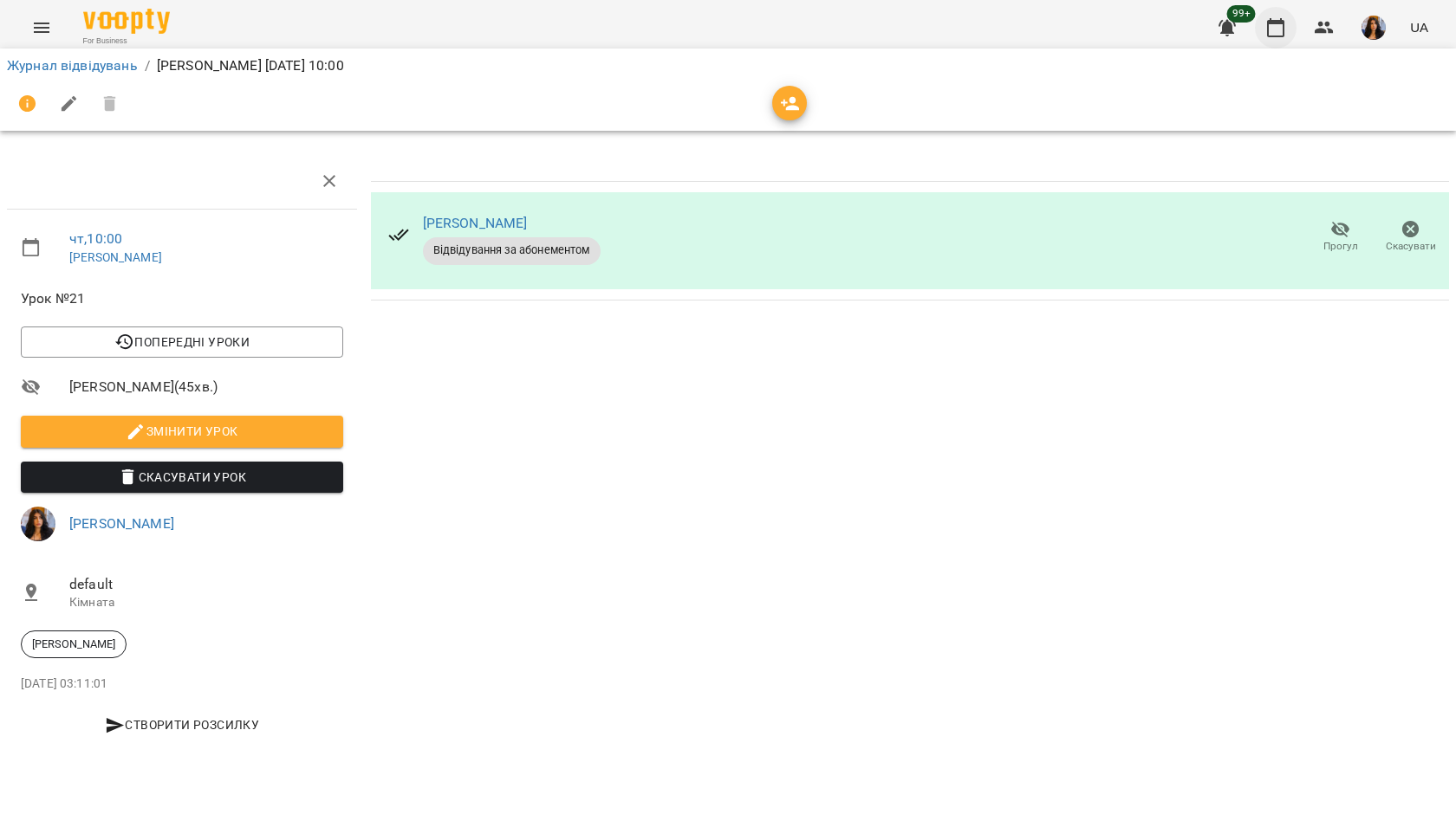
click at [1281, 25] on icon "button" at bounding box center [1274, 27] width 20 height 20
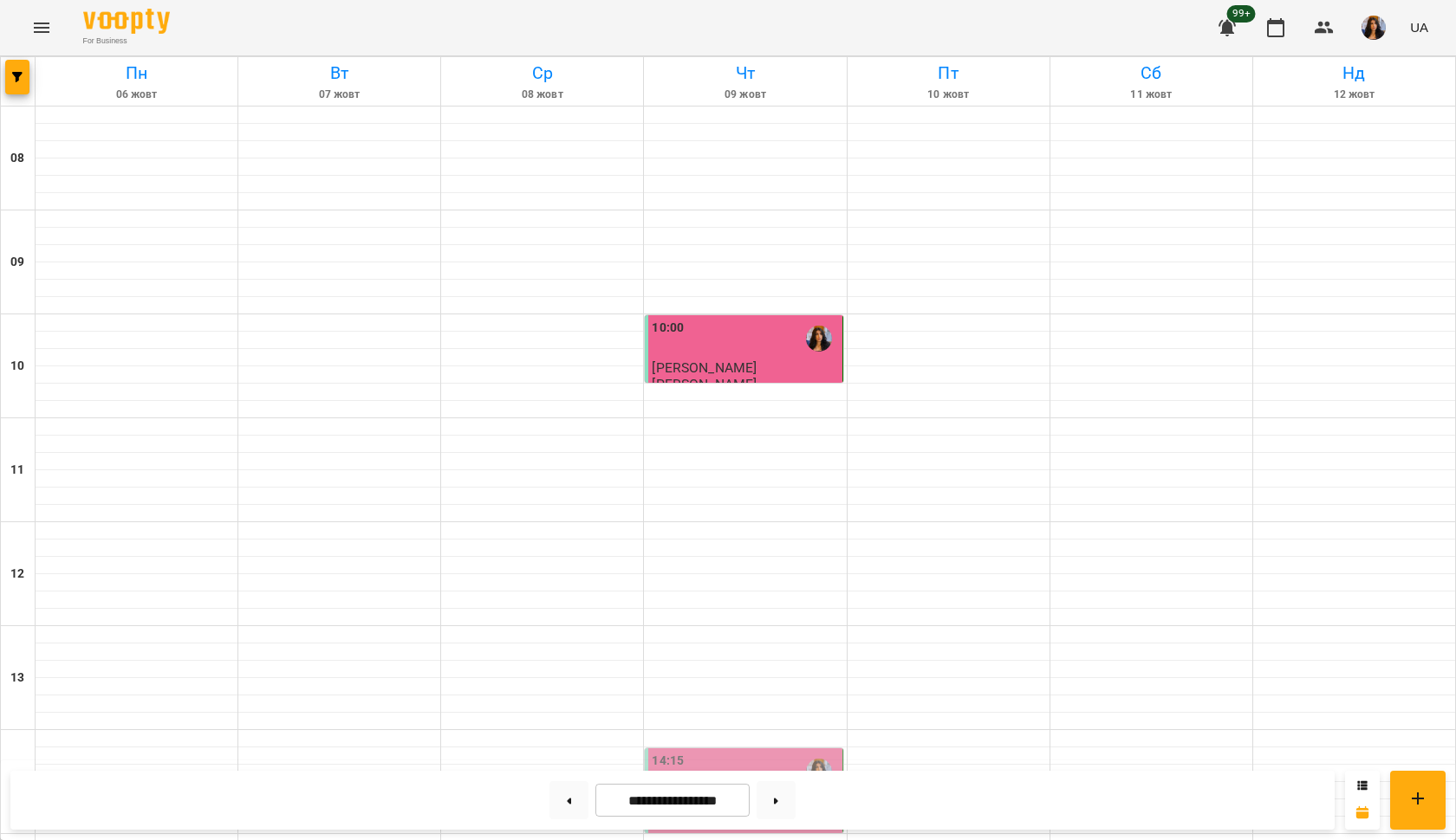
scroll to position [350, 0]
click at [734, 752] on div "14:15" at bounding box center [745, 771] width 186 height 40
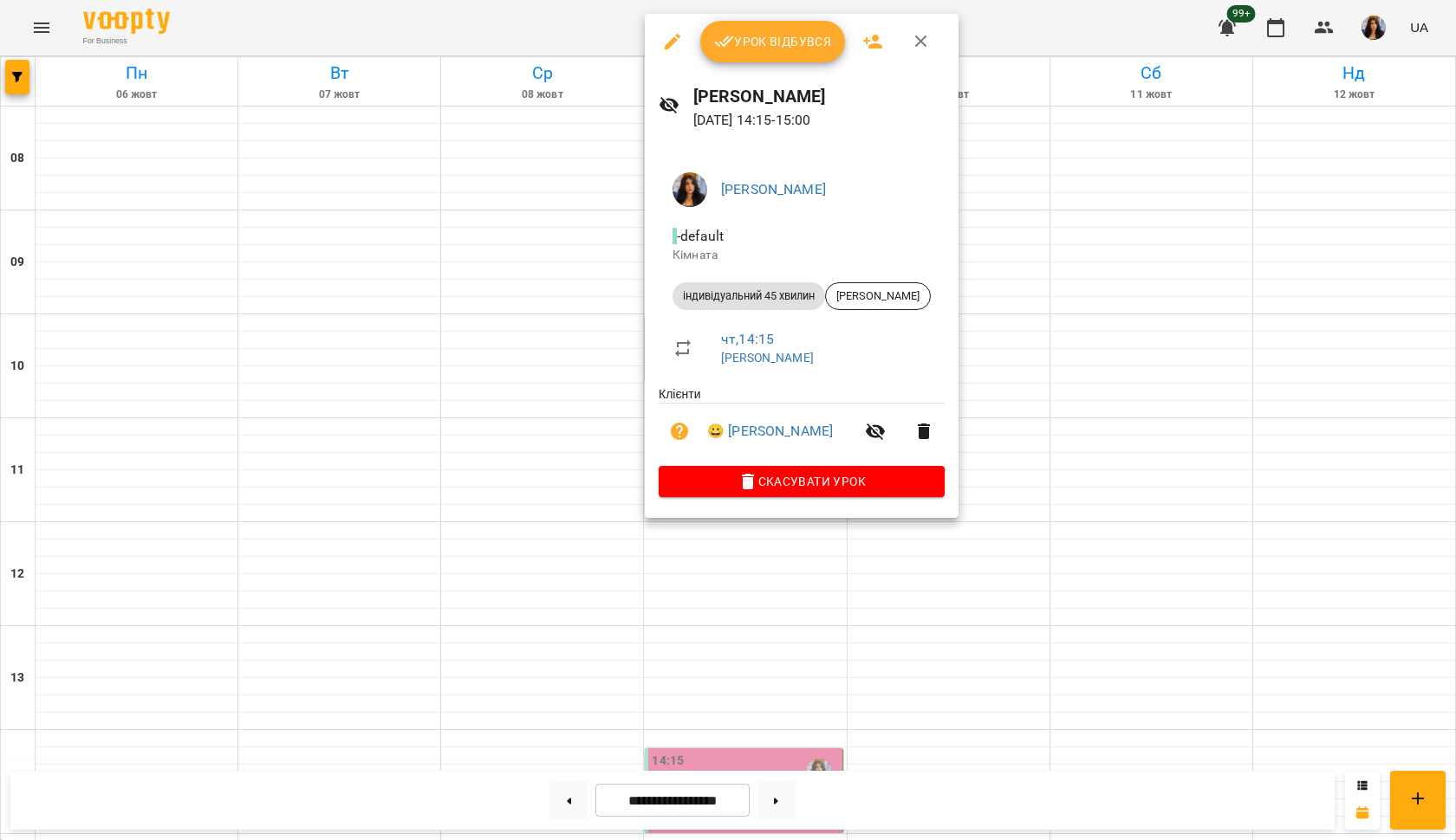
click at [783, 38] on span "Урок відбувся" at bounding box center [772, 41] width 118 height 20
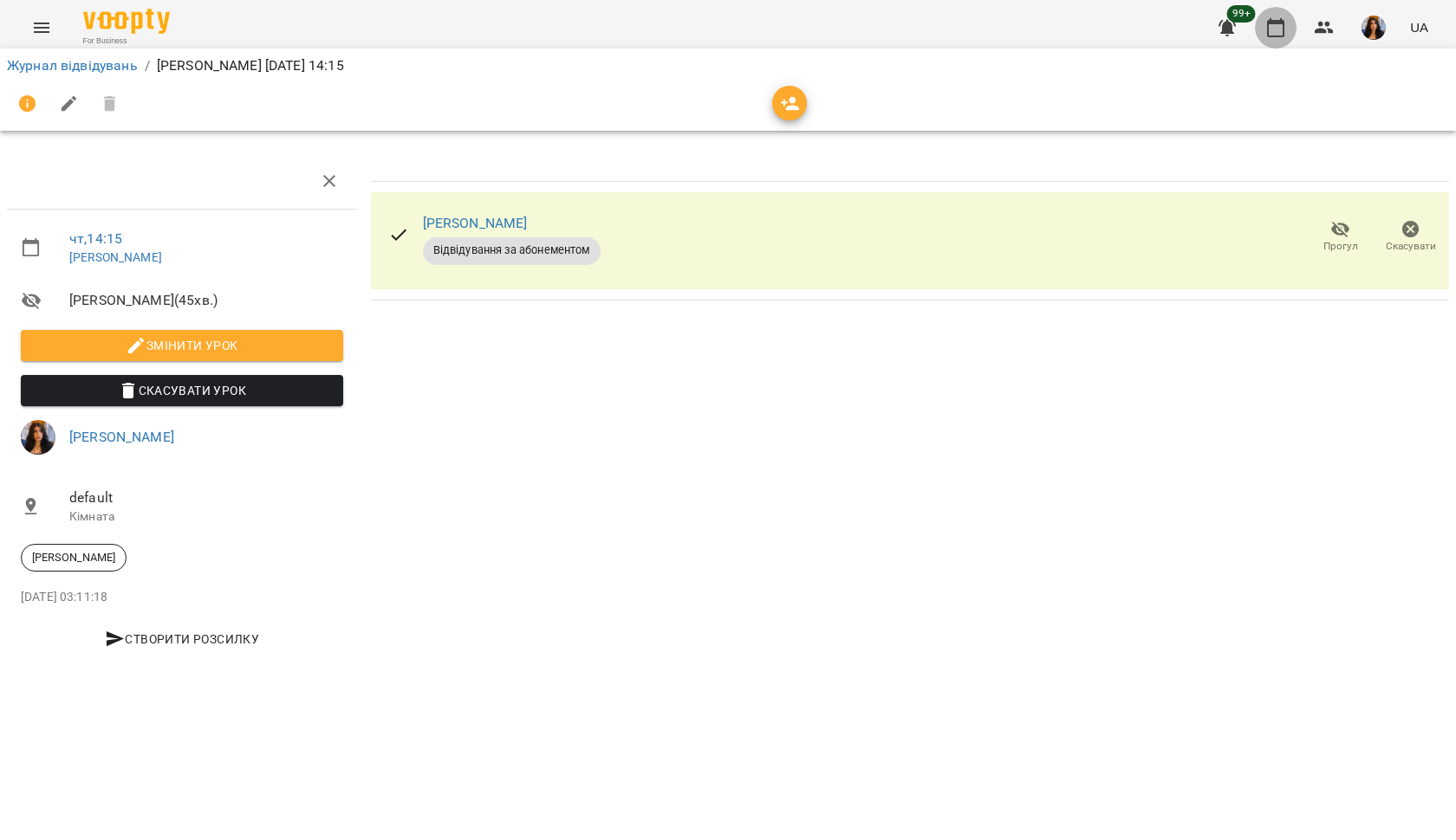
click at [1270, 27] on icon "button" at bounding box center [1274, 27] width 20 height 20
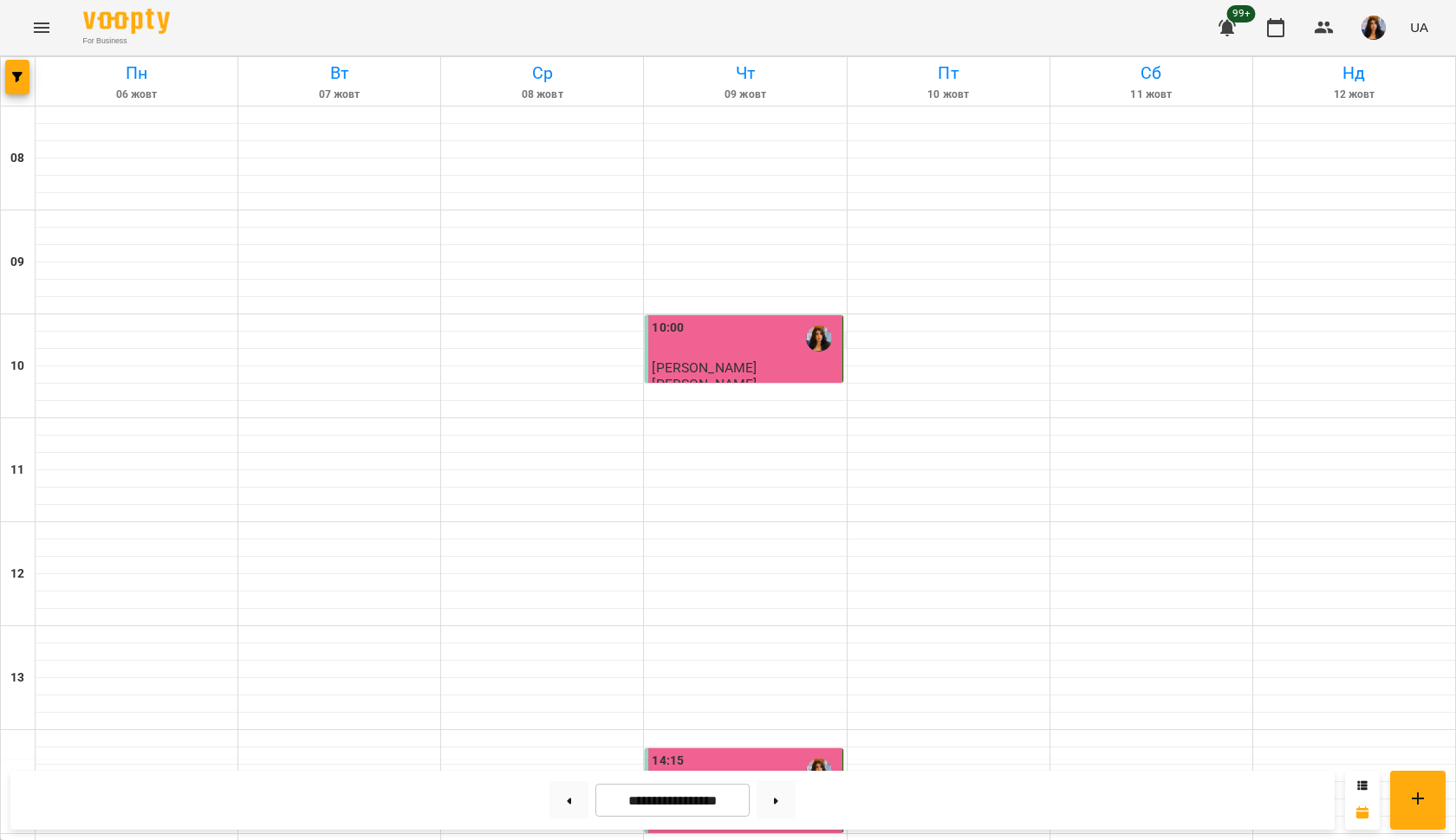
scroll to position [527, 0]
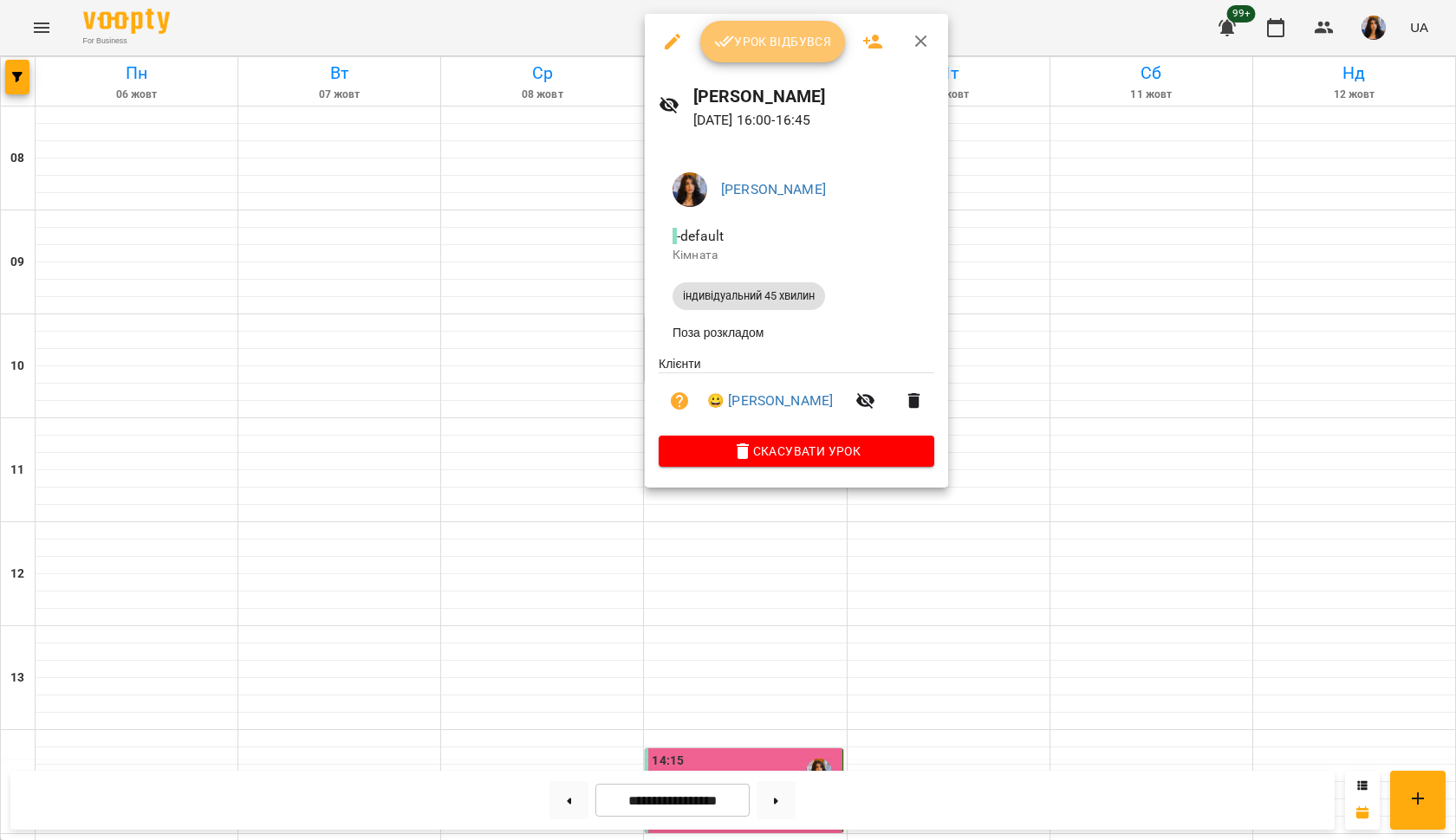
click at [795, 27] on button "Урок відбувся" at bounding box center [773, 41] width 146 height 42
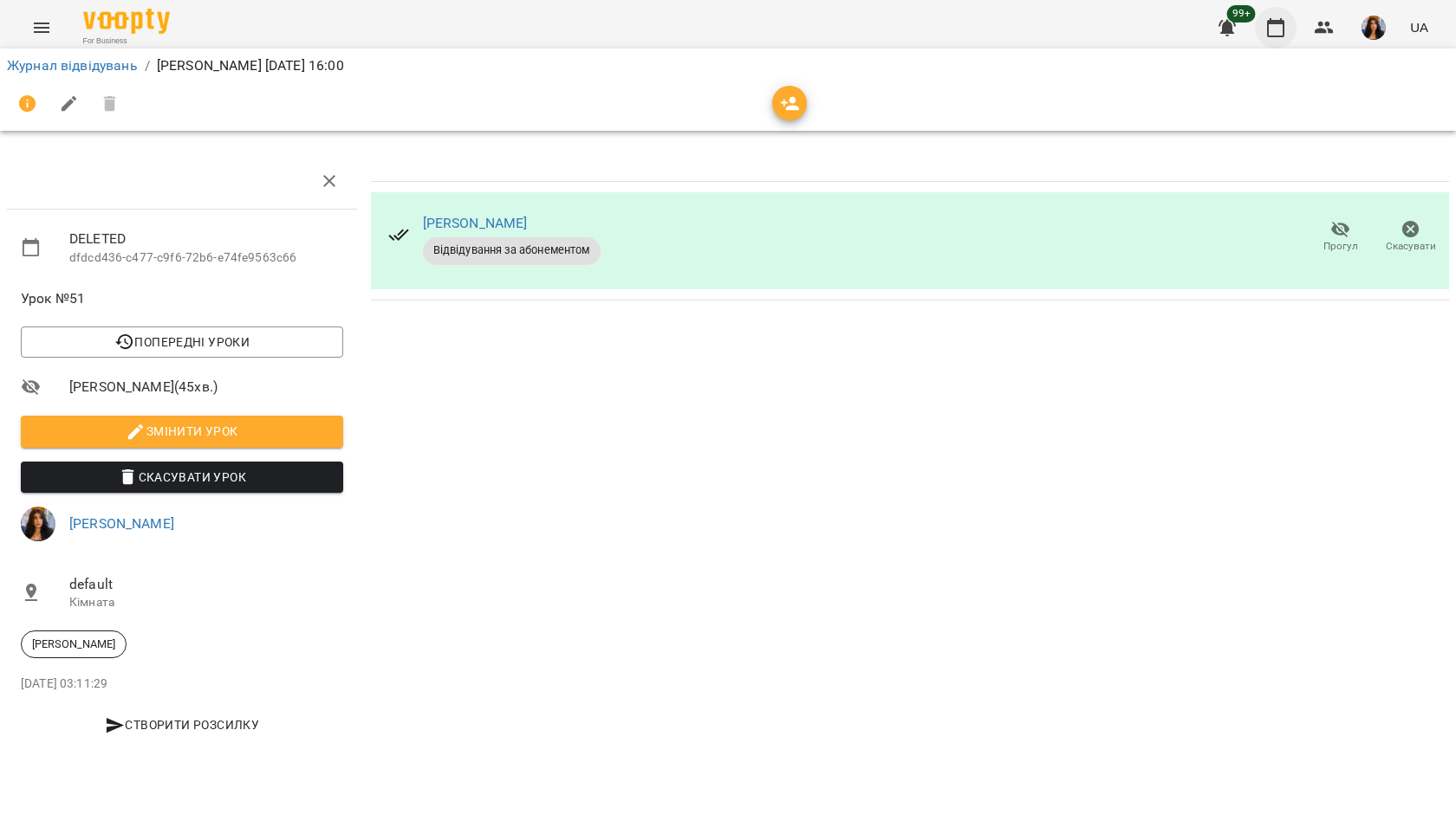
click at [1281, 28] on icon "button" at bounding box center [1274, 27] width 20 height 20
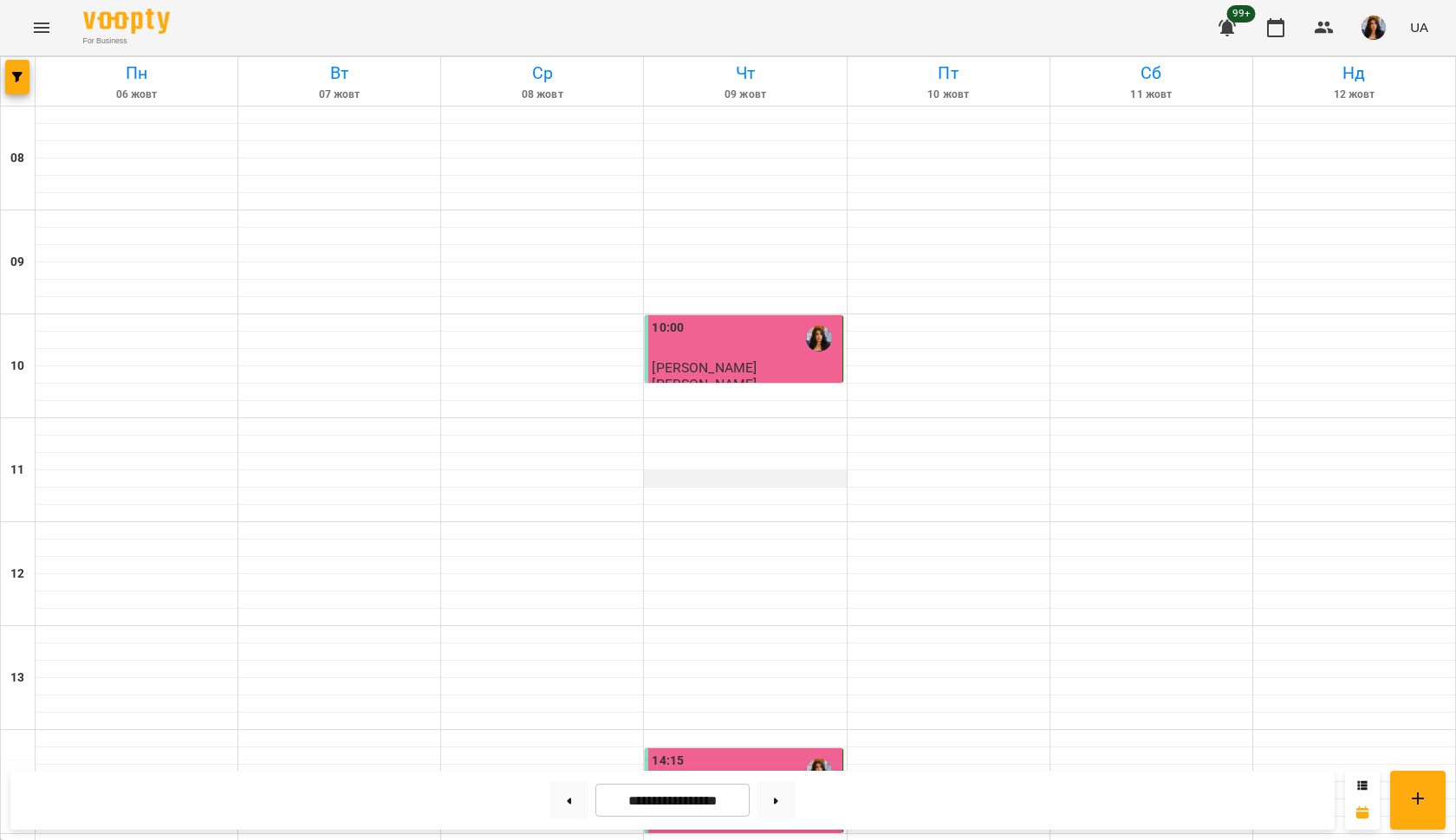
scroll to position [723, 0]
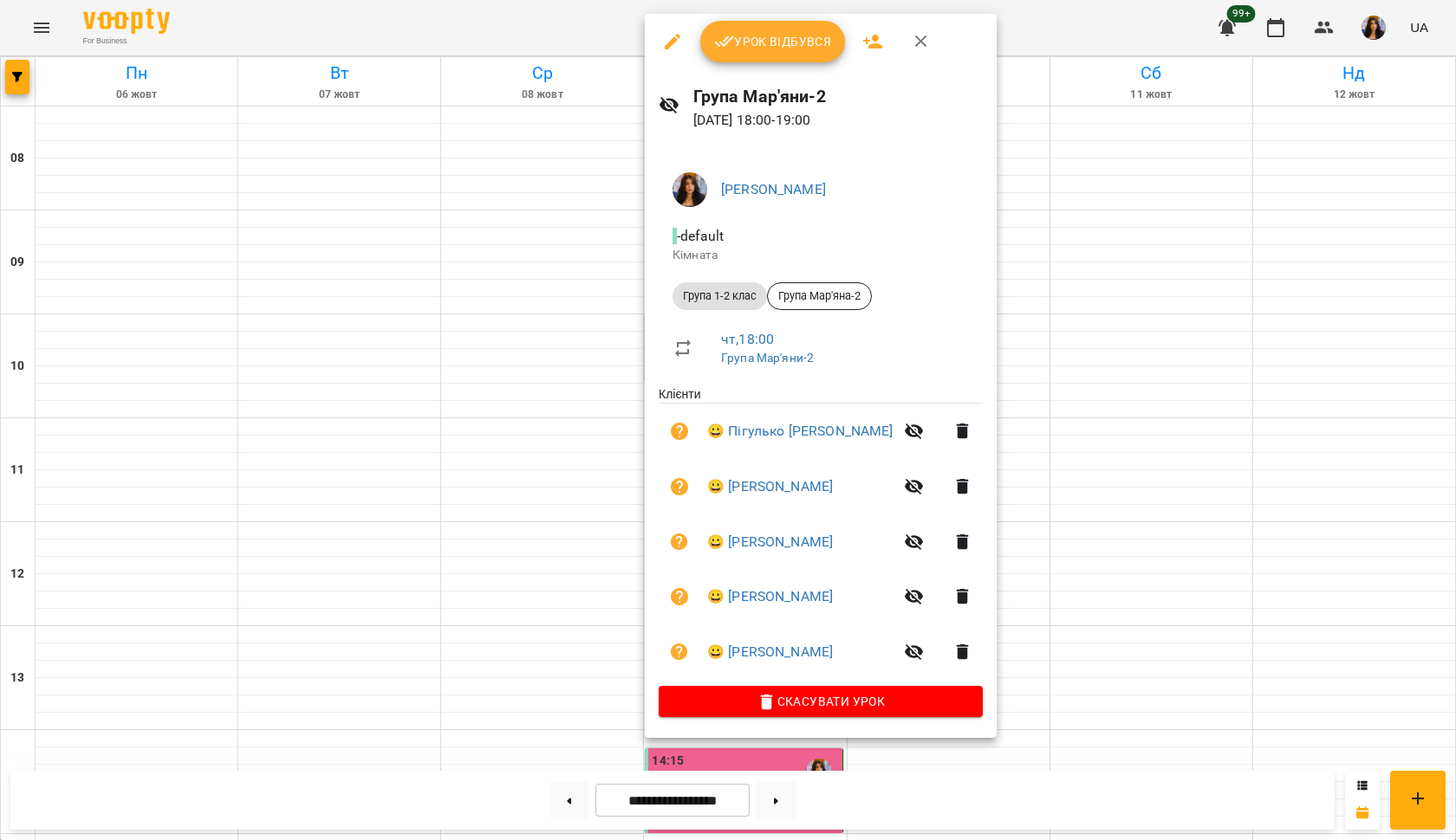
click at [793, 46] on span "Урок відбувся" at bounding box center [772, 41] width 118 height 20
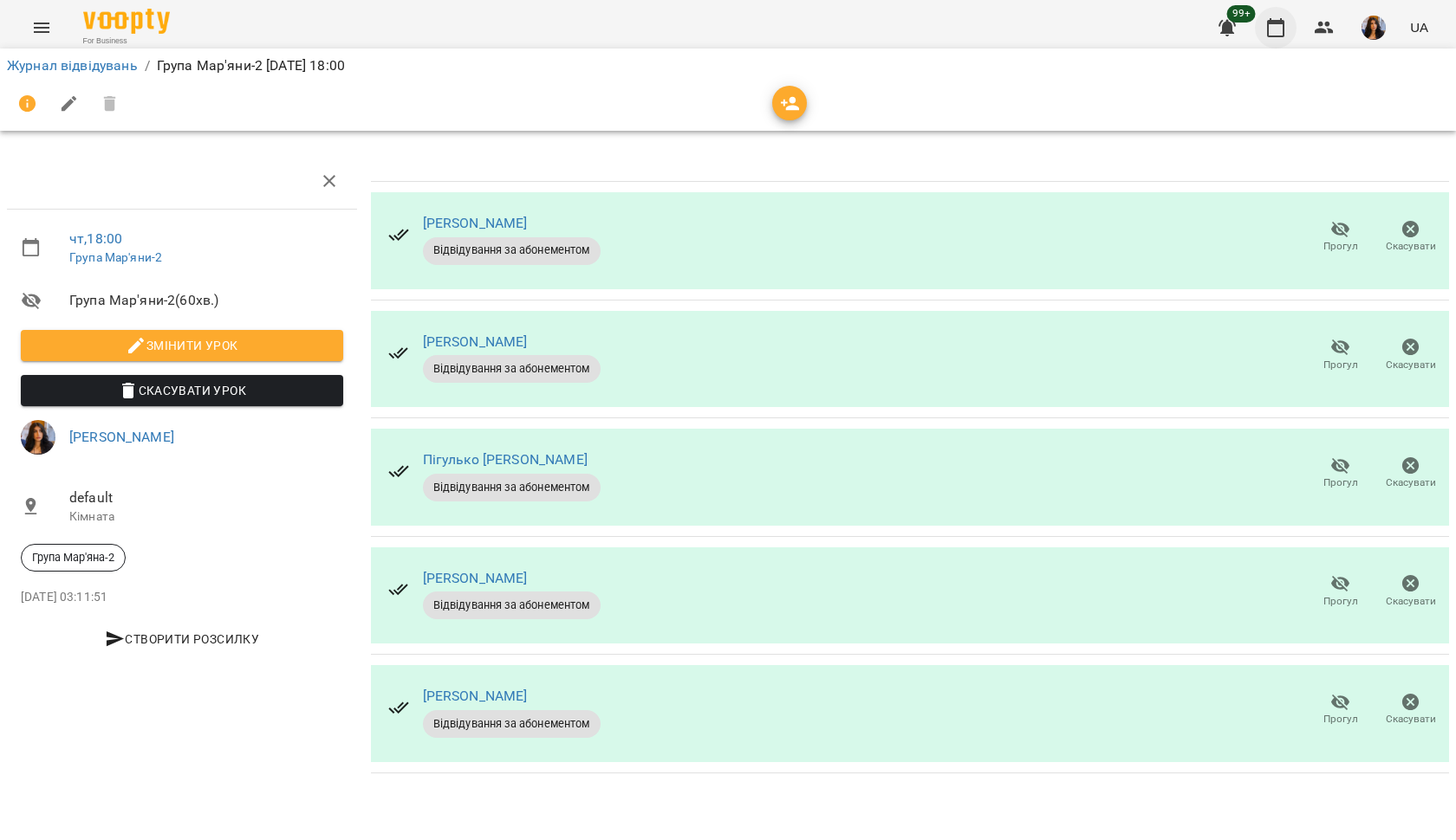
click at [1279, 36] on icon "button" at bounding box center [1275, 28] width 17 height 19
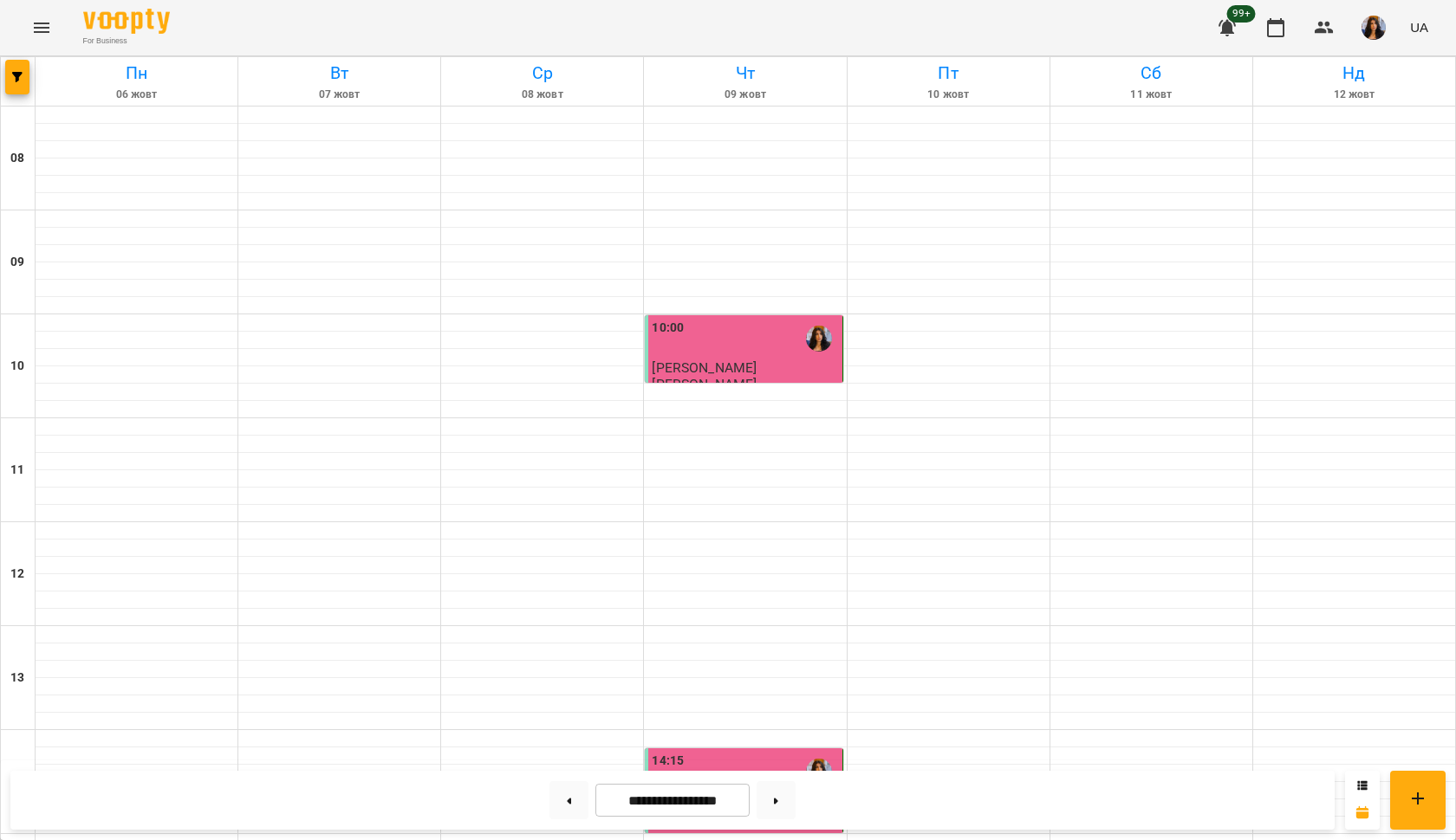
scroll to position [799, 0]
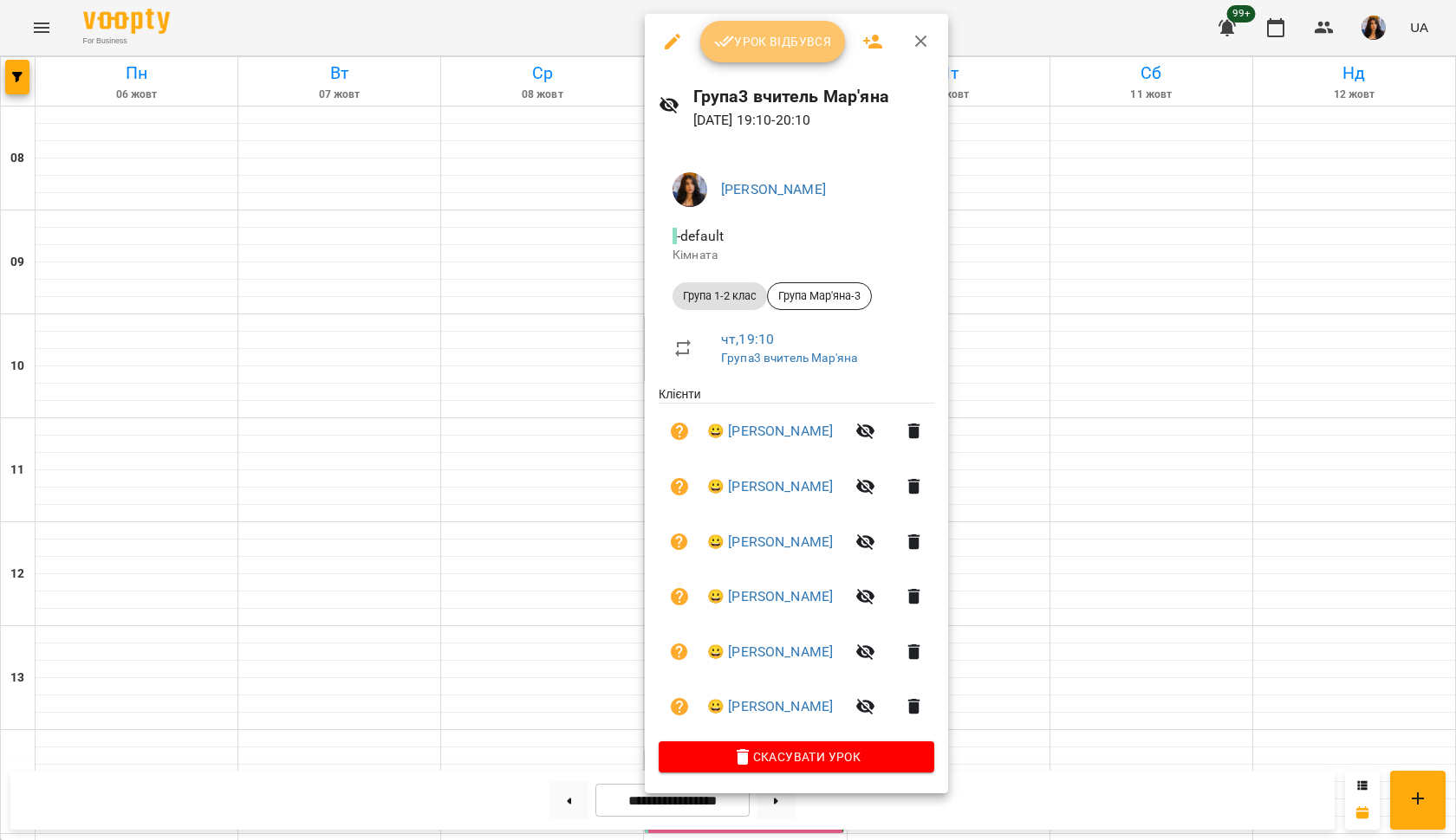
click at [799, 56] on button "Урок відбувся" at bounding box center [773, 41] width 146 height 42
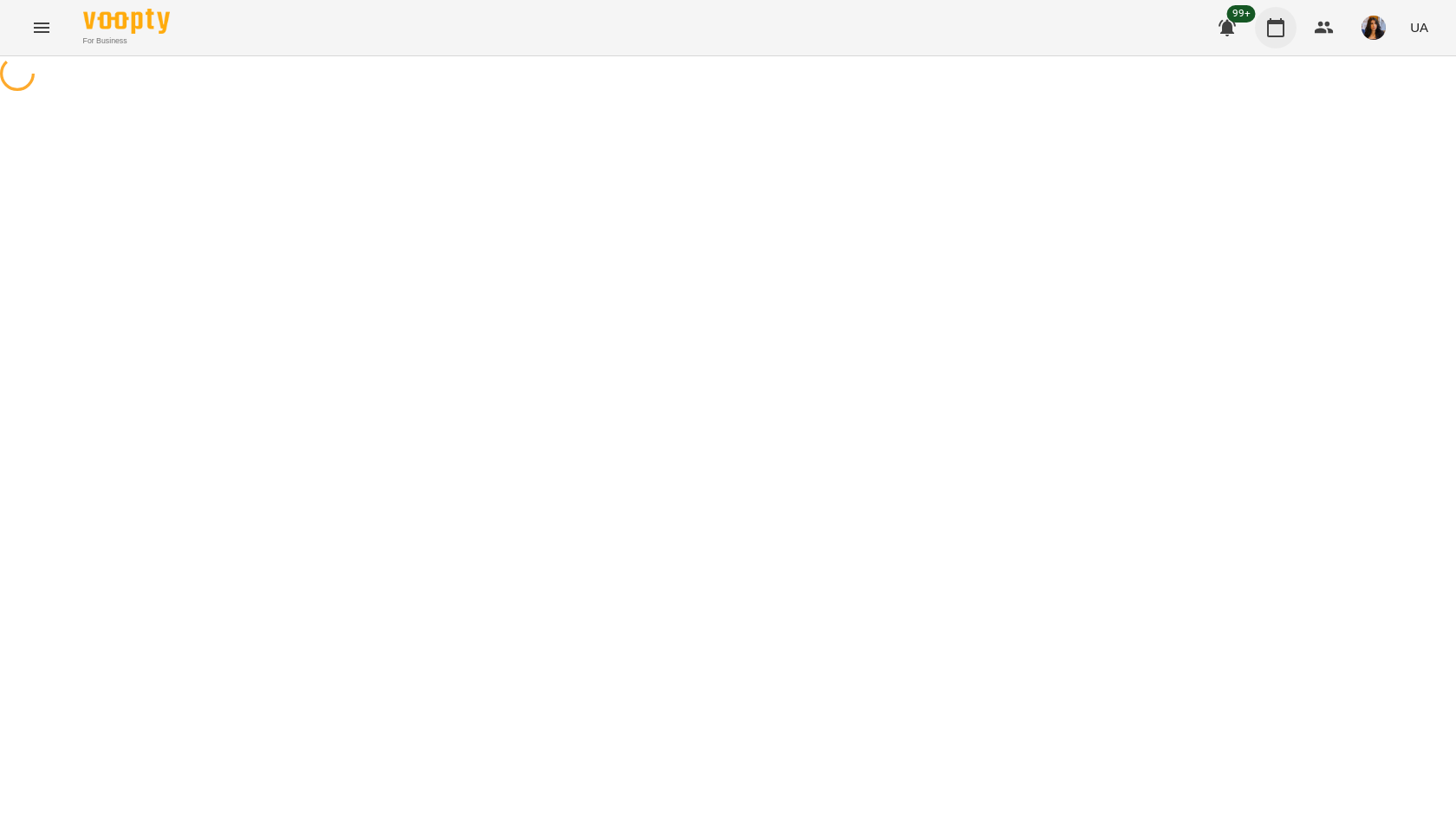
click at [1288, 26] on button "button" at bounding box center [1275, 27] width 42 height 42
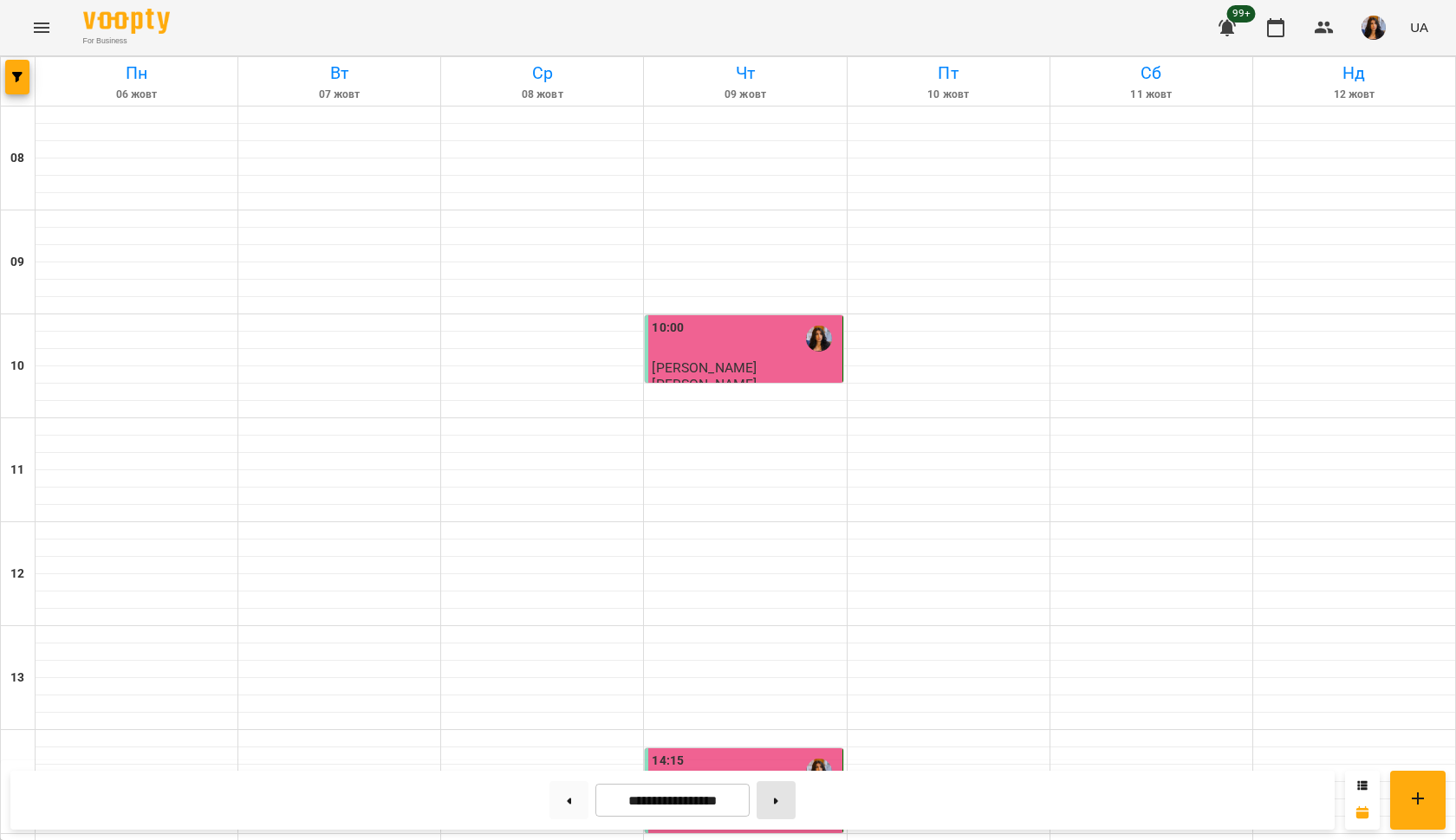
scroll to position [799, 0]
click at [778, 799] on icon at bounding box center [776, 801] width 4 height 6
type input "**********"
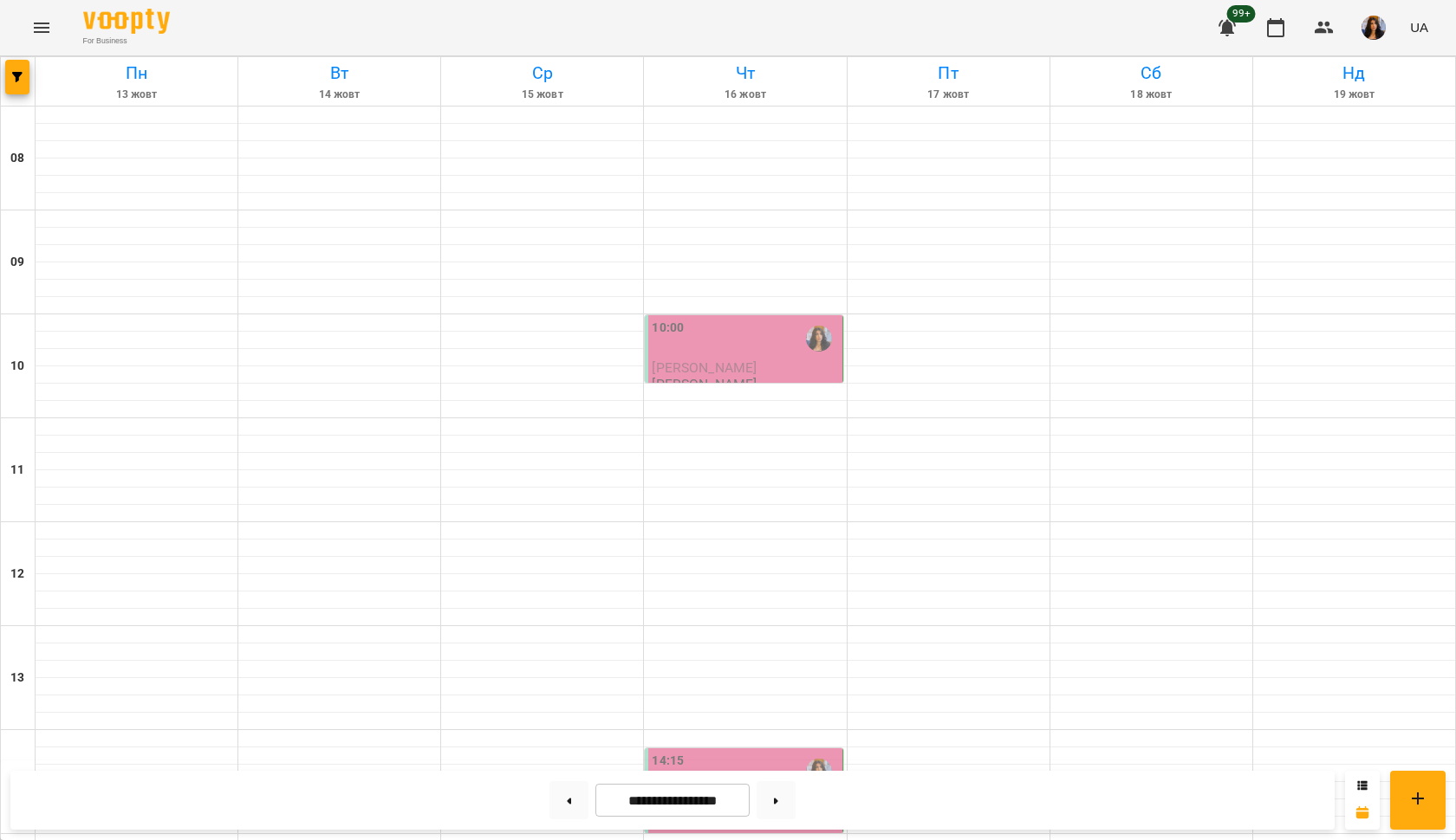
scroll to position [605, 0]
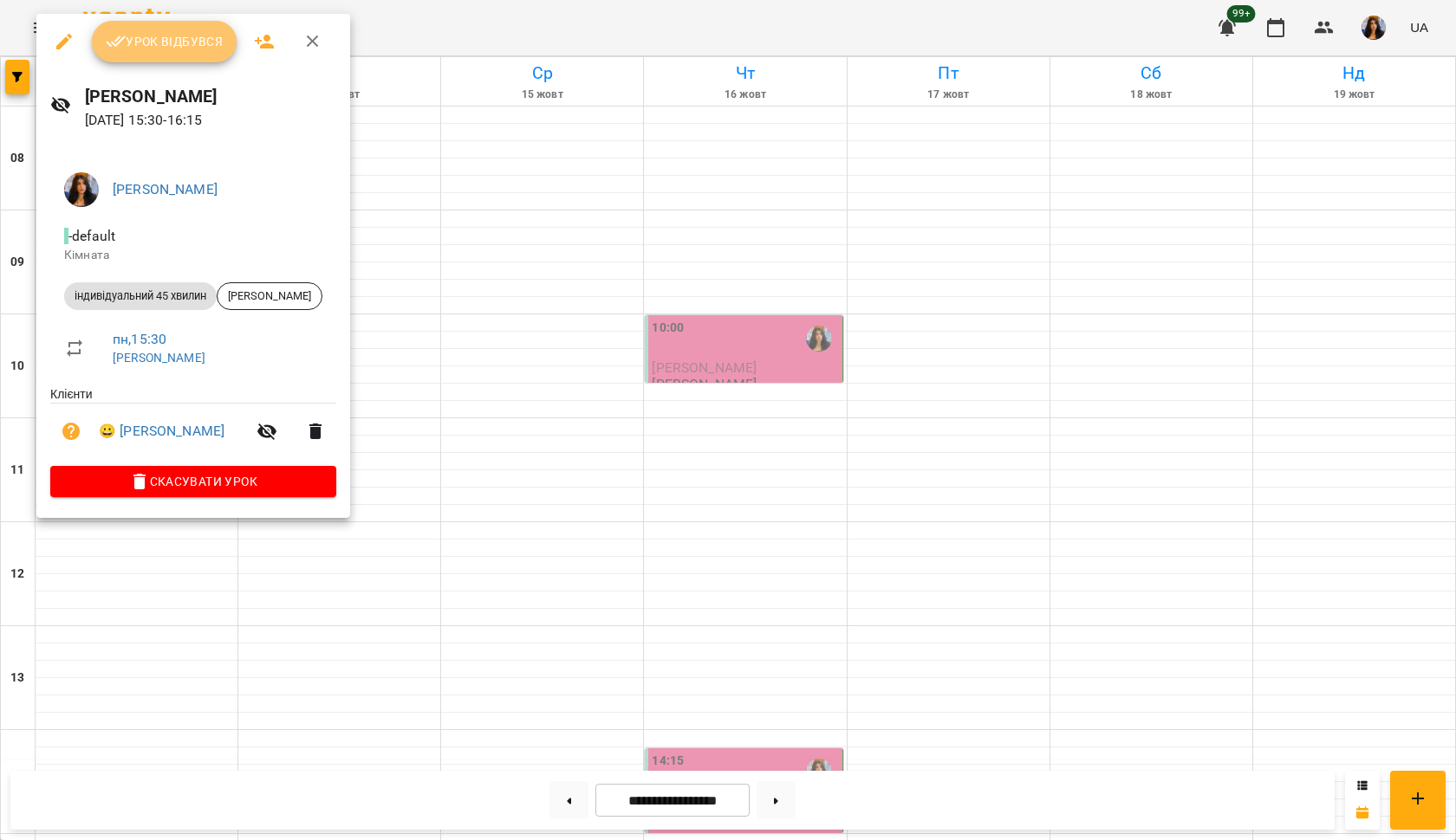
click at [179, 36] on span "Урок відбувся" at bounding box center [164, 41] width 118 height 20
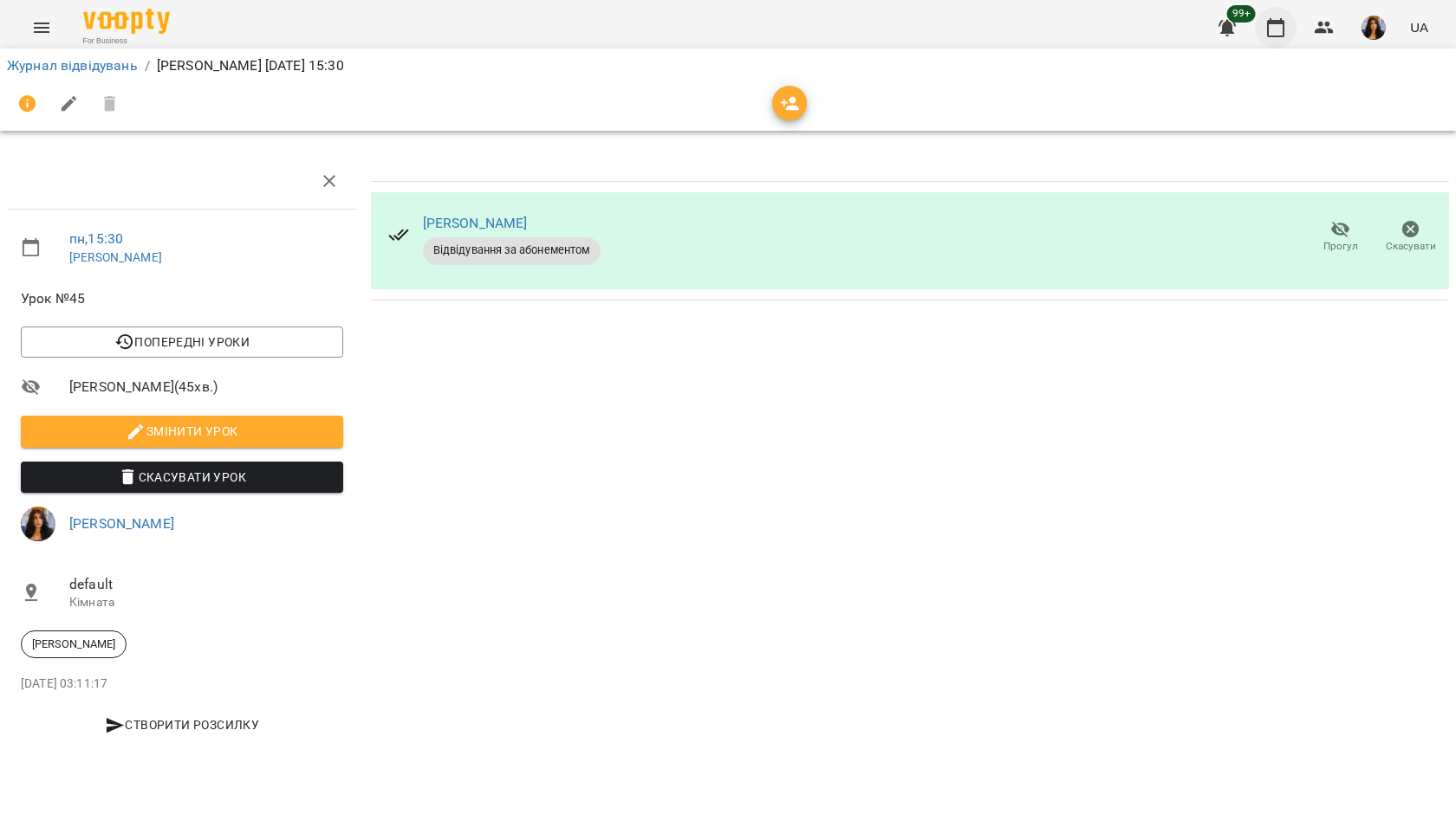
click at [1281, 26] on icon "button" at bounding box center [1274, 27] width 20 height 20
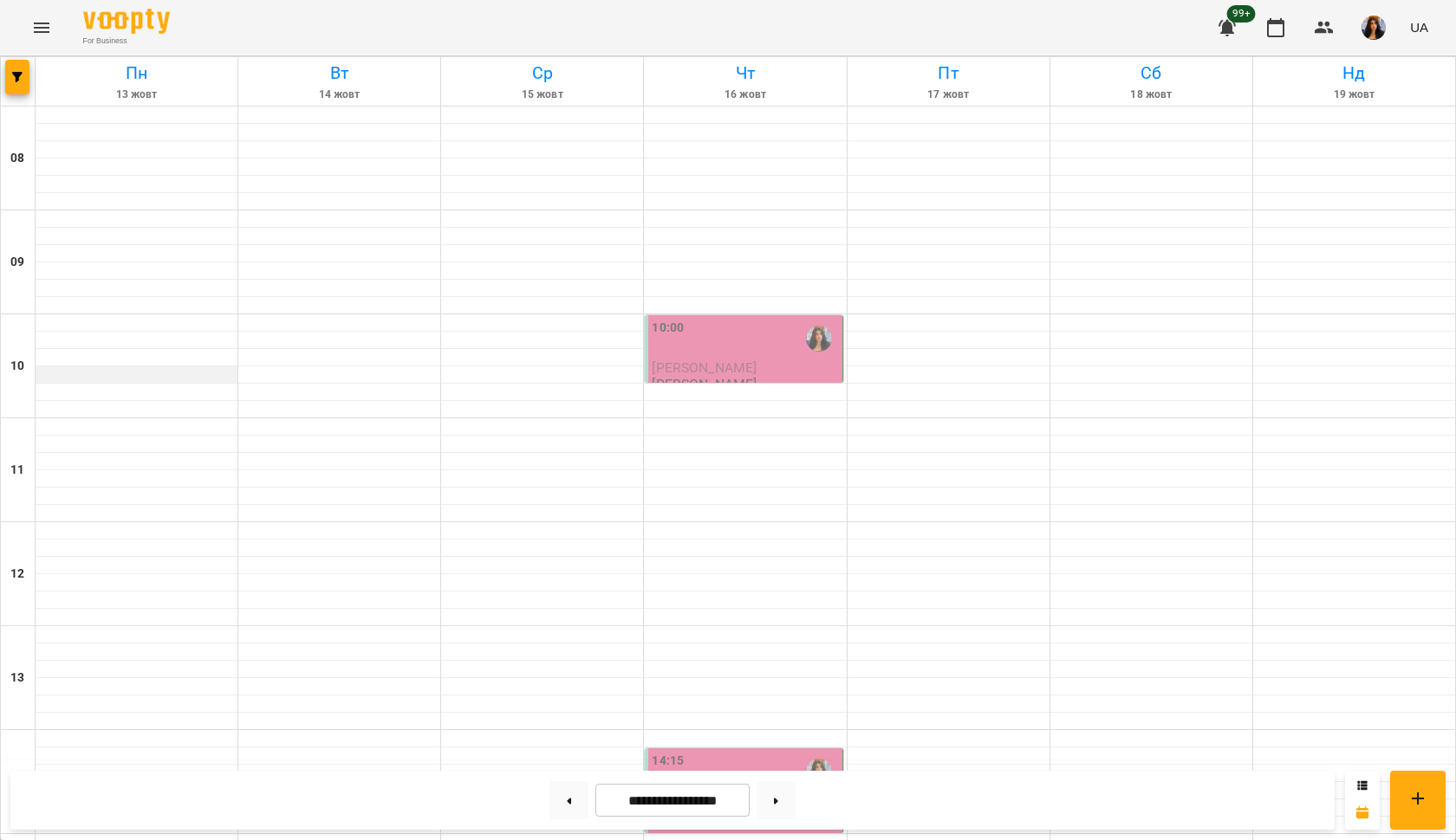
scroll to position [335, 0]
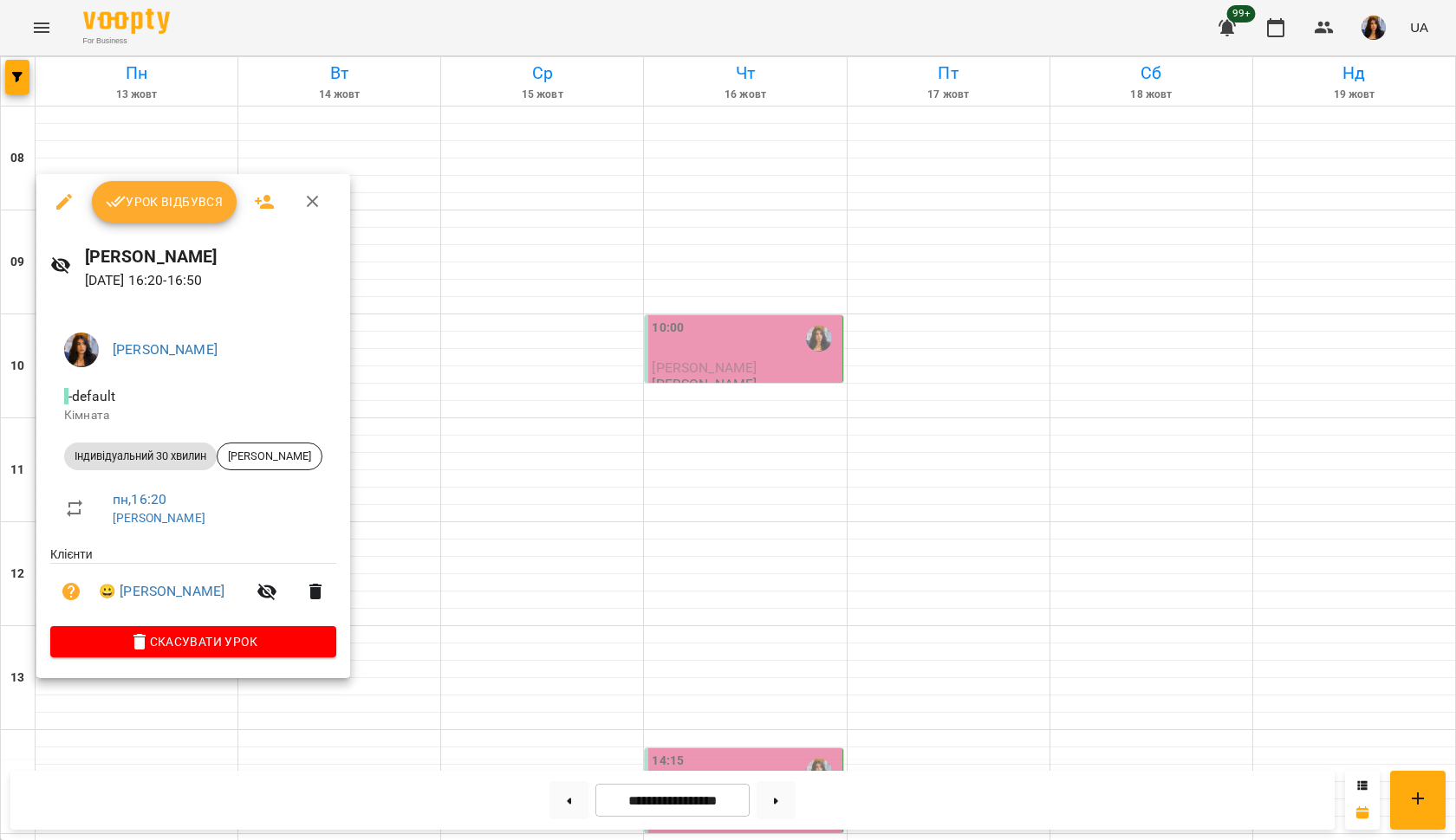
click at [170, 198] on span "Урок відбувся" at bounding box center [164, 201] width 118 height 20
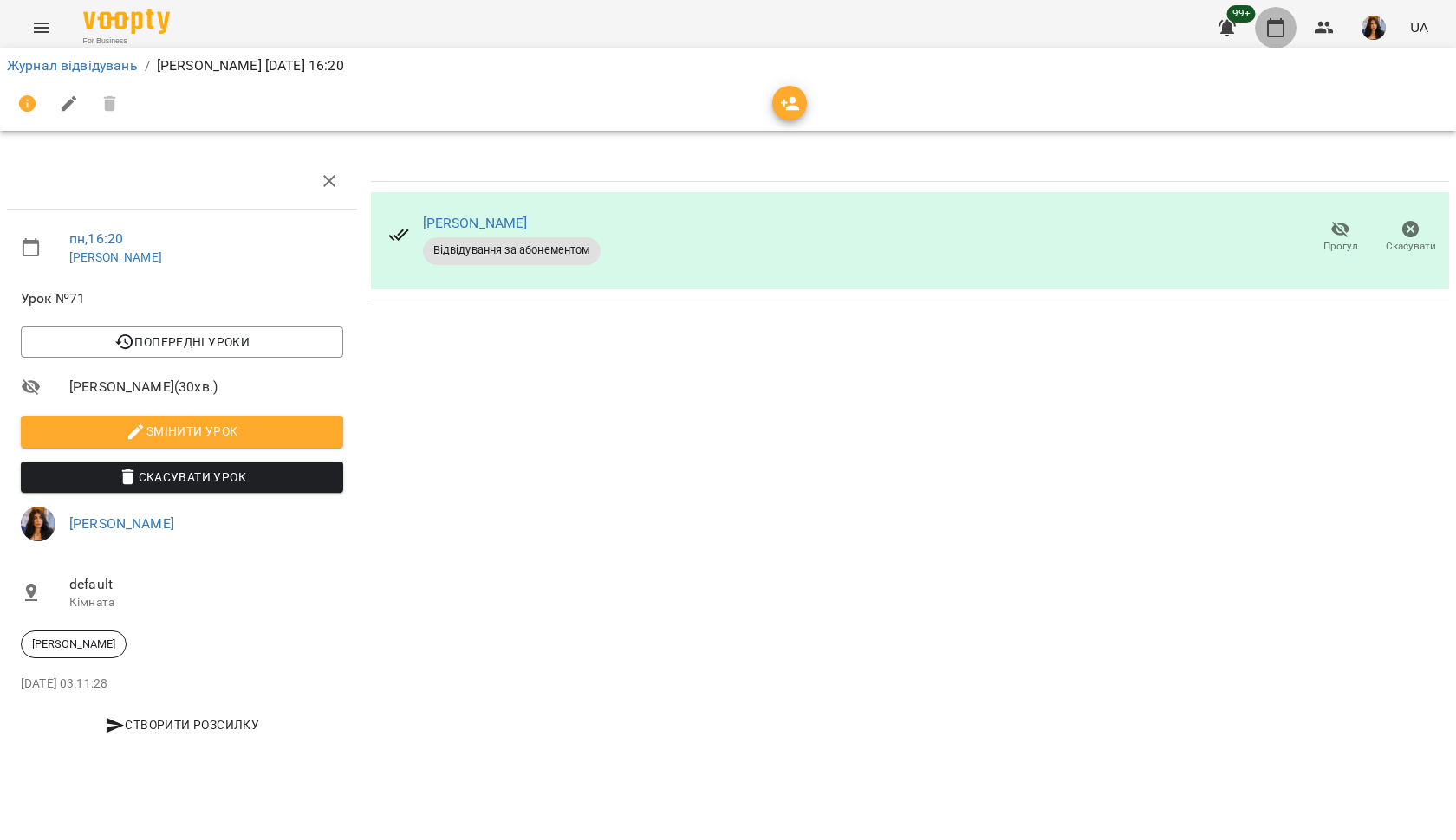
click at [1271, 37] on icon "button" at bounding box center [1274, 27] width 20 height 20
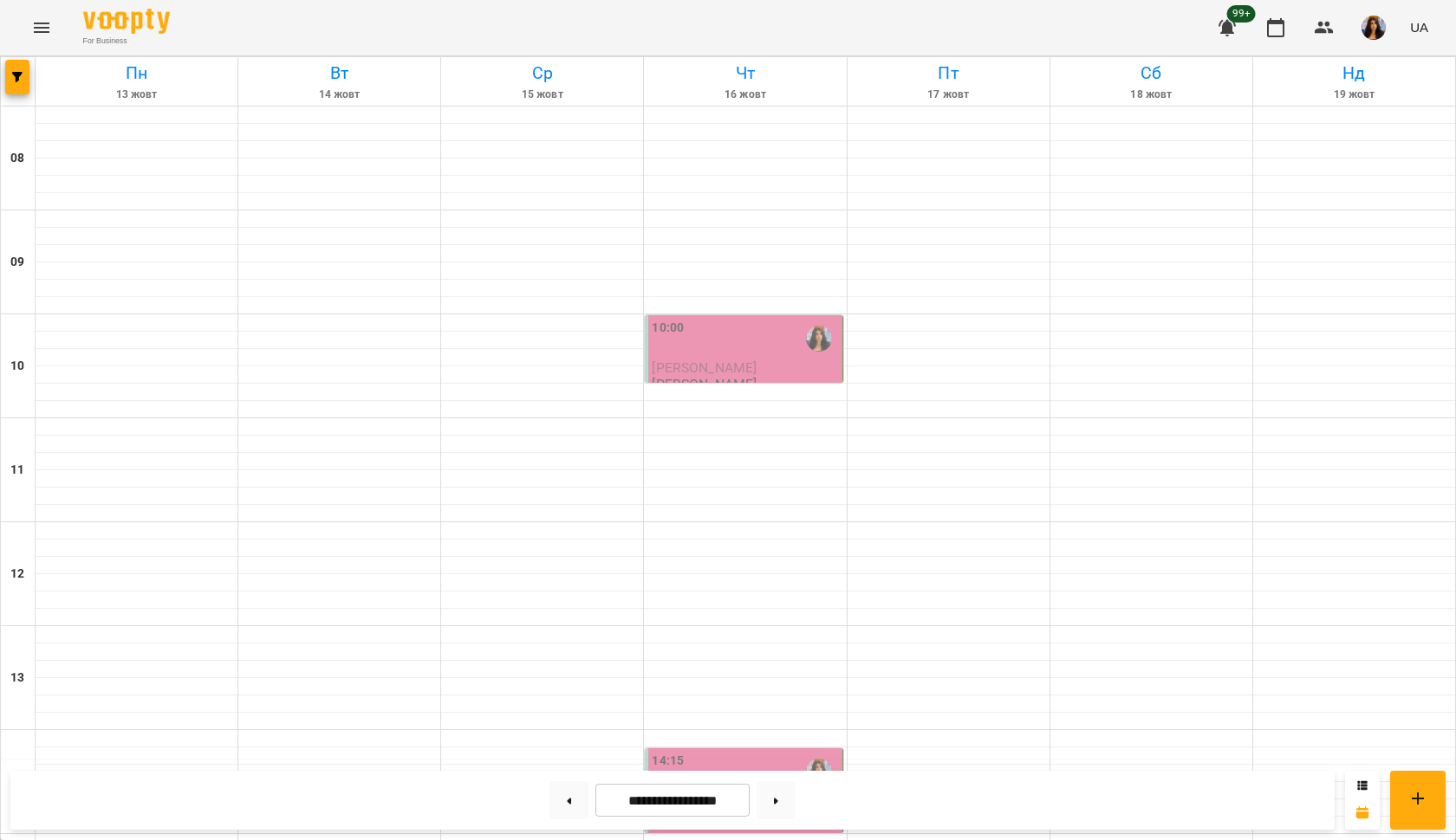
scroll to position [671, 0]
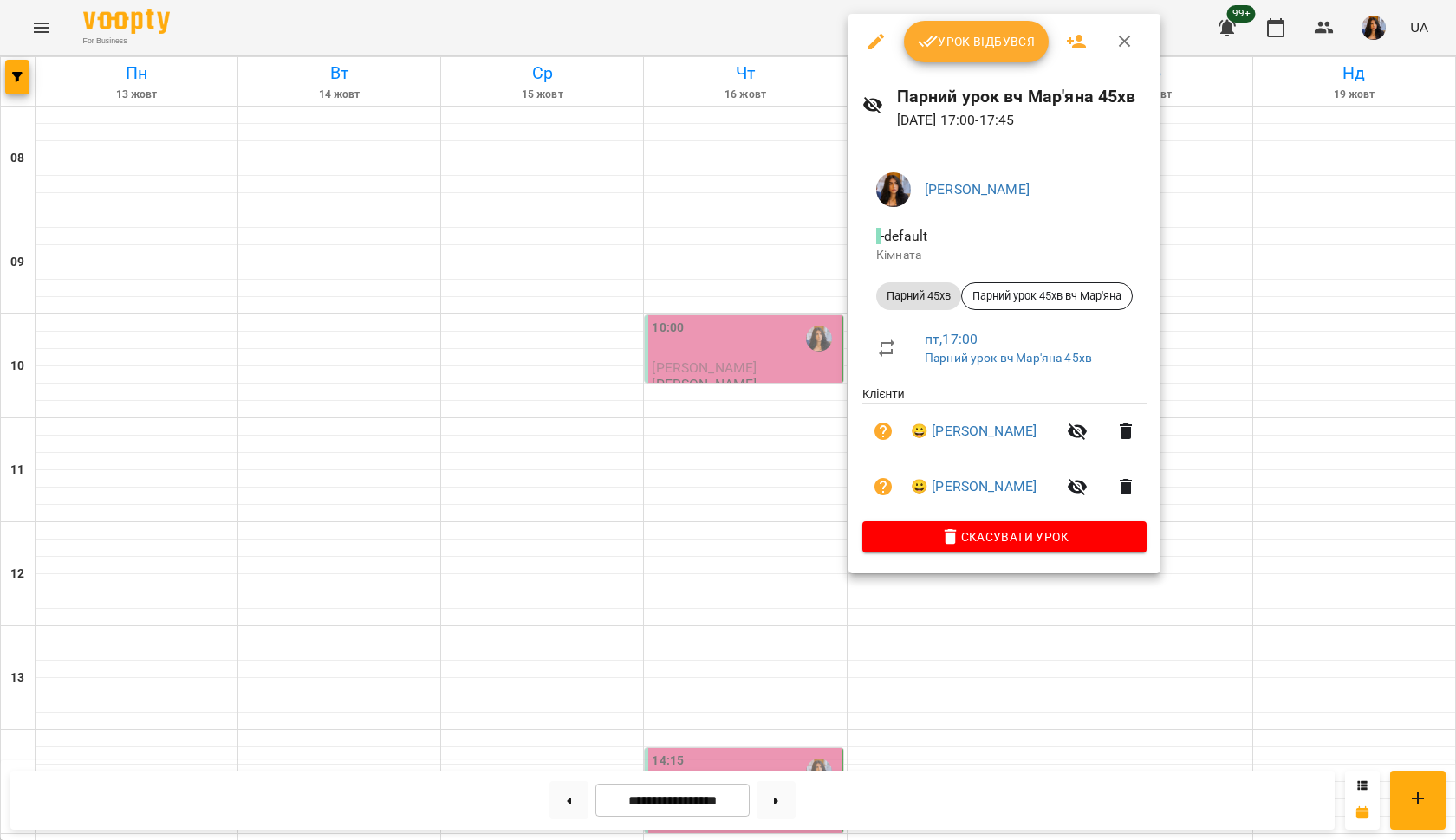
click at [772, 413] on div at bounding box center [728, 420] width 1456 height 840
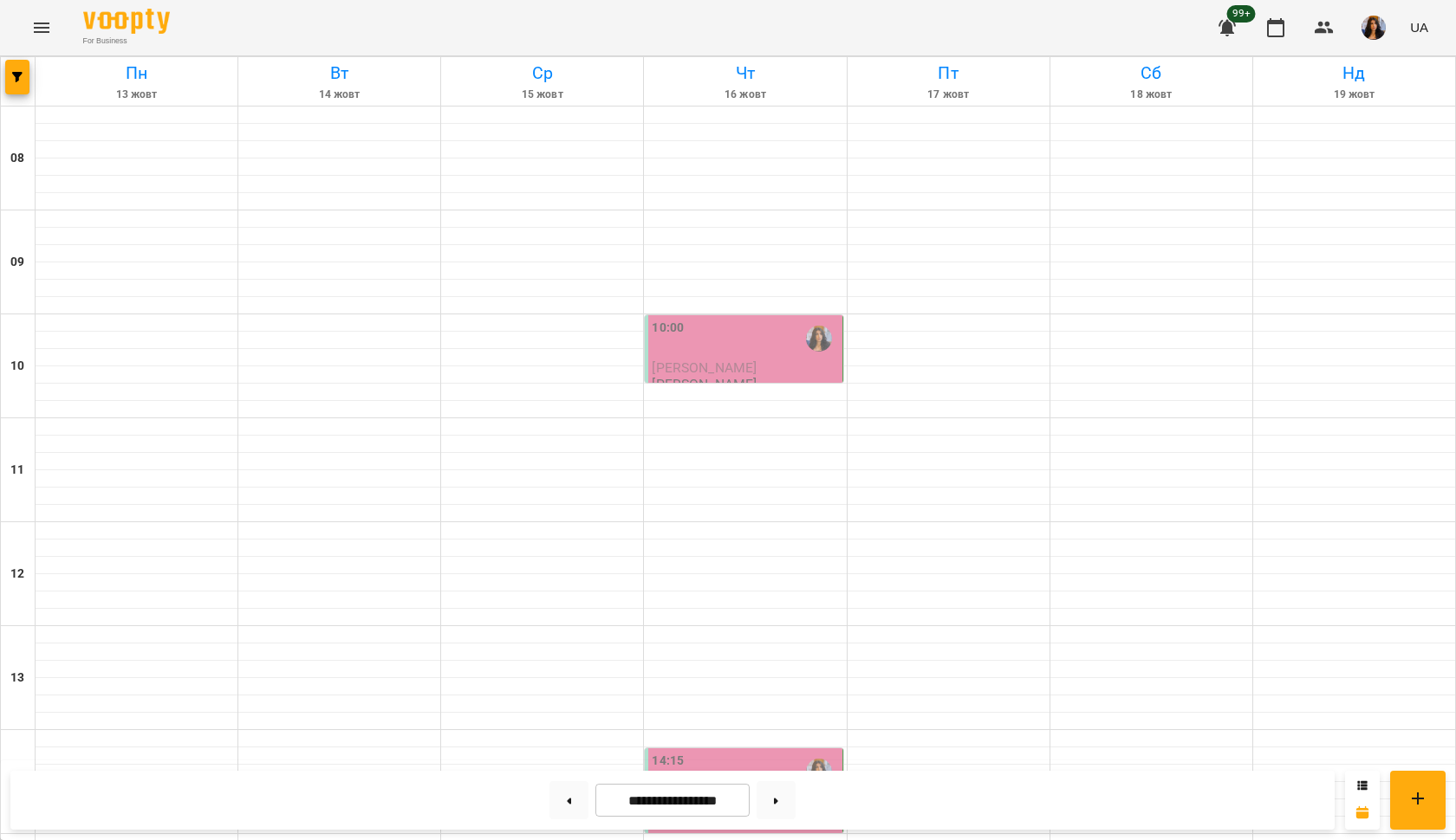
click at [1377, 28] on img "button" at bounding box center [1372, 27] width 24 height 24
click at [1351, 60] on span "[PERSON_NAME]" at bounding box center [1374, 65] width 110 height 20
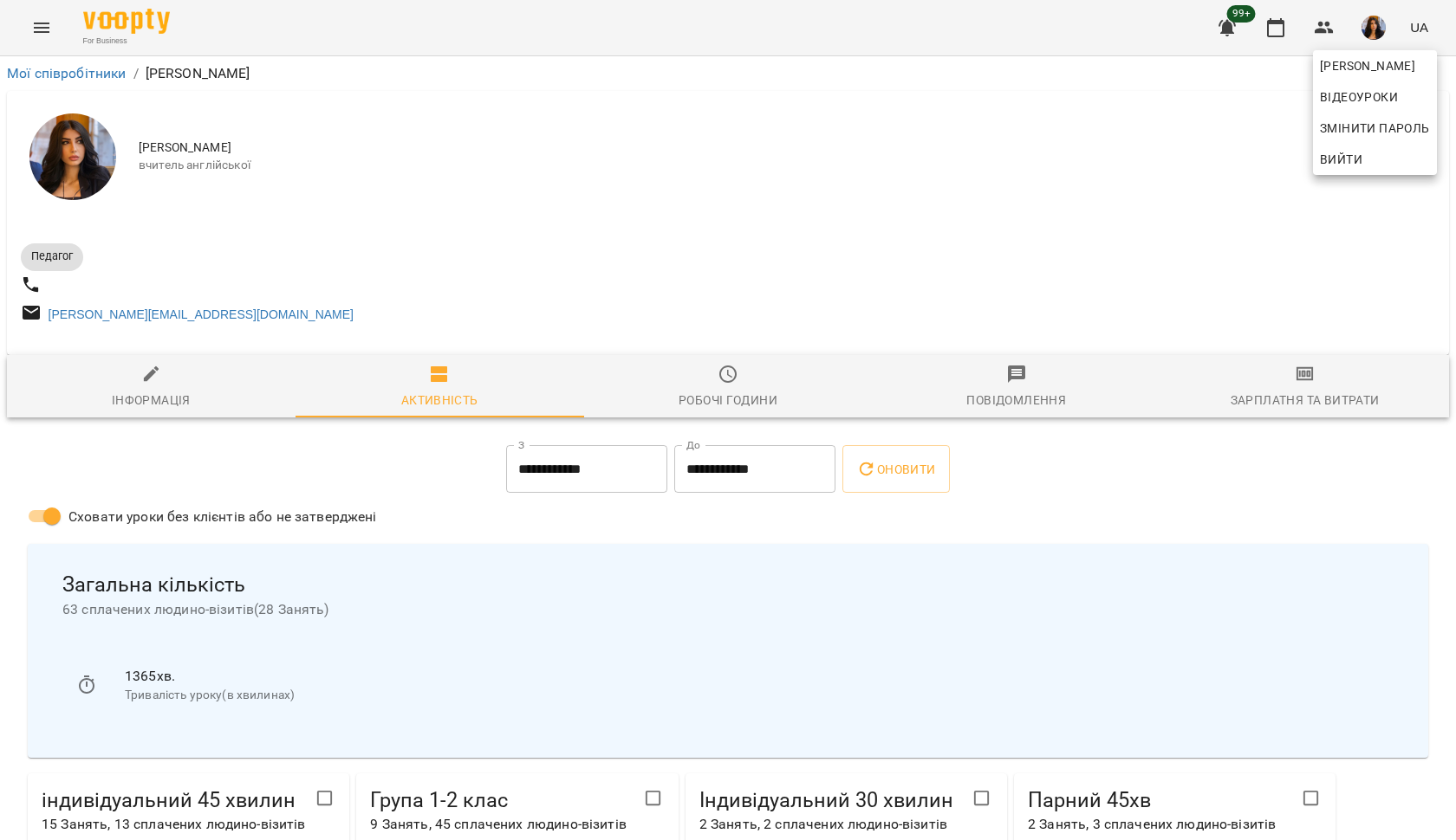
click at [1292, 393] on div at bounding box center [728, 420] width 1456 height 840
click at [1291, 387] on span "Зарплатня та Витрати" at bounding box center [1304, 387] width 268 height 47
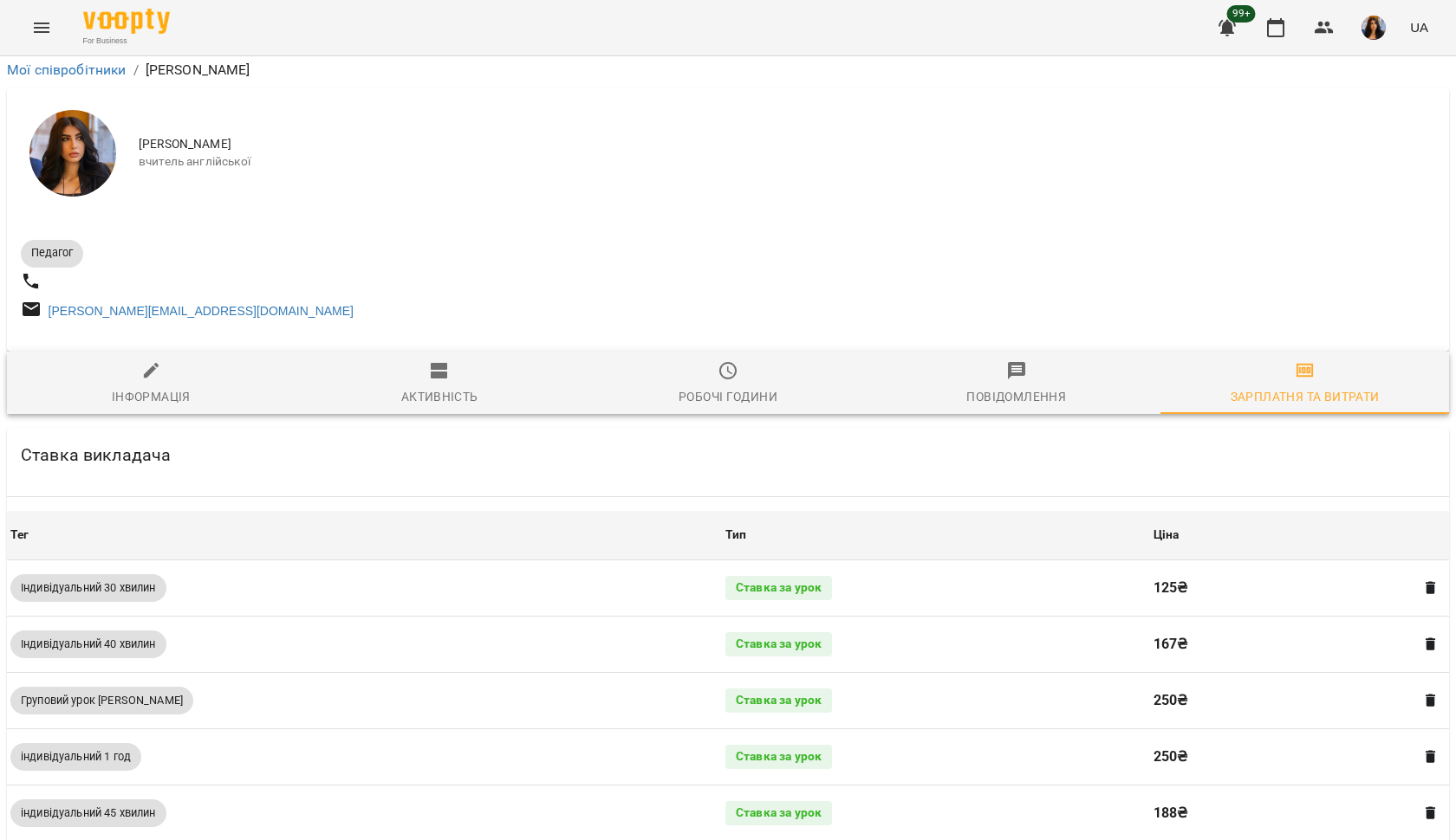
scroll to position [790, 0]
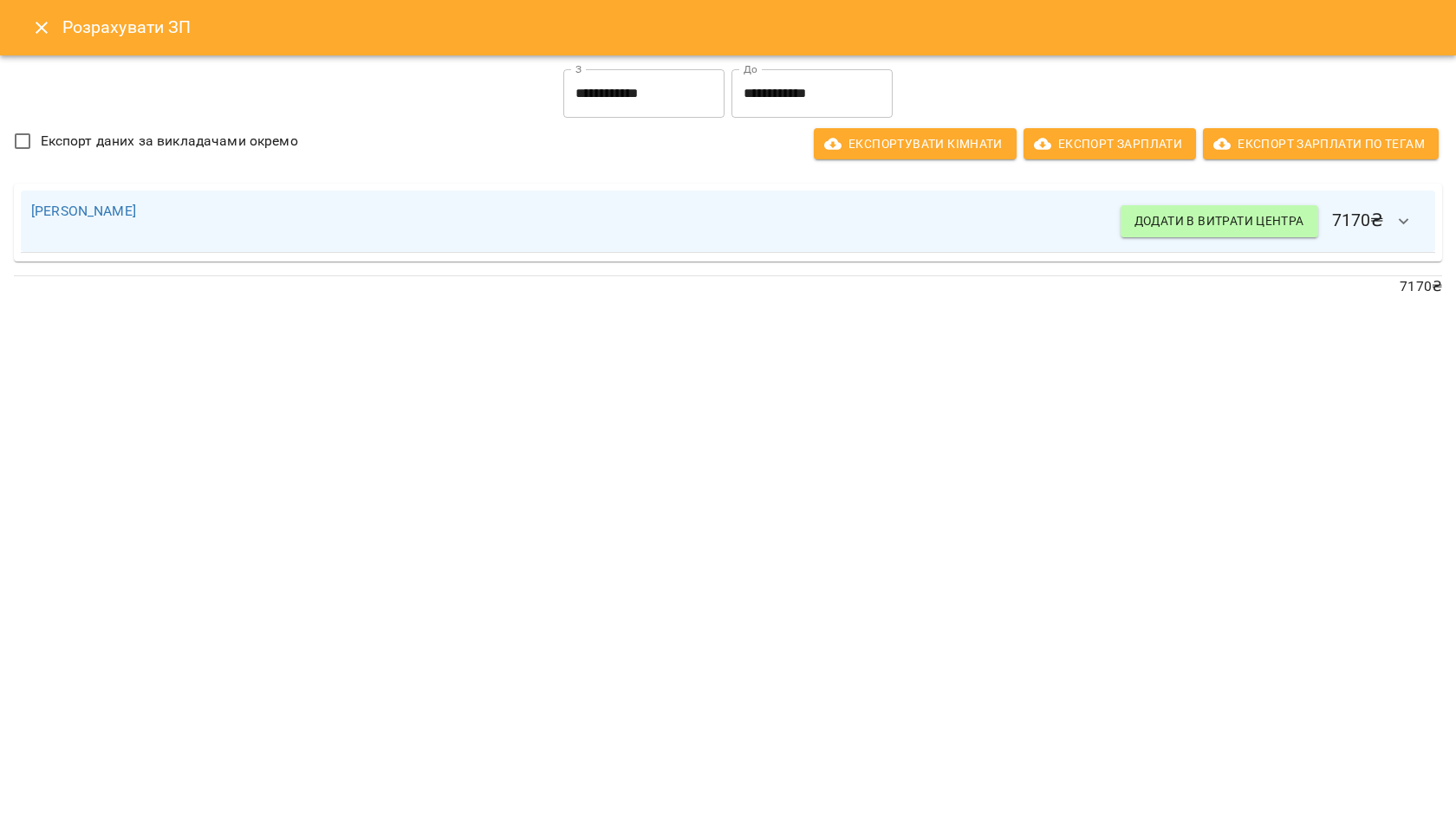
click at [778, 93] on input "**********" at bounding box center [812, 93] width 161 height 49
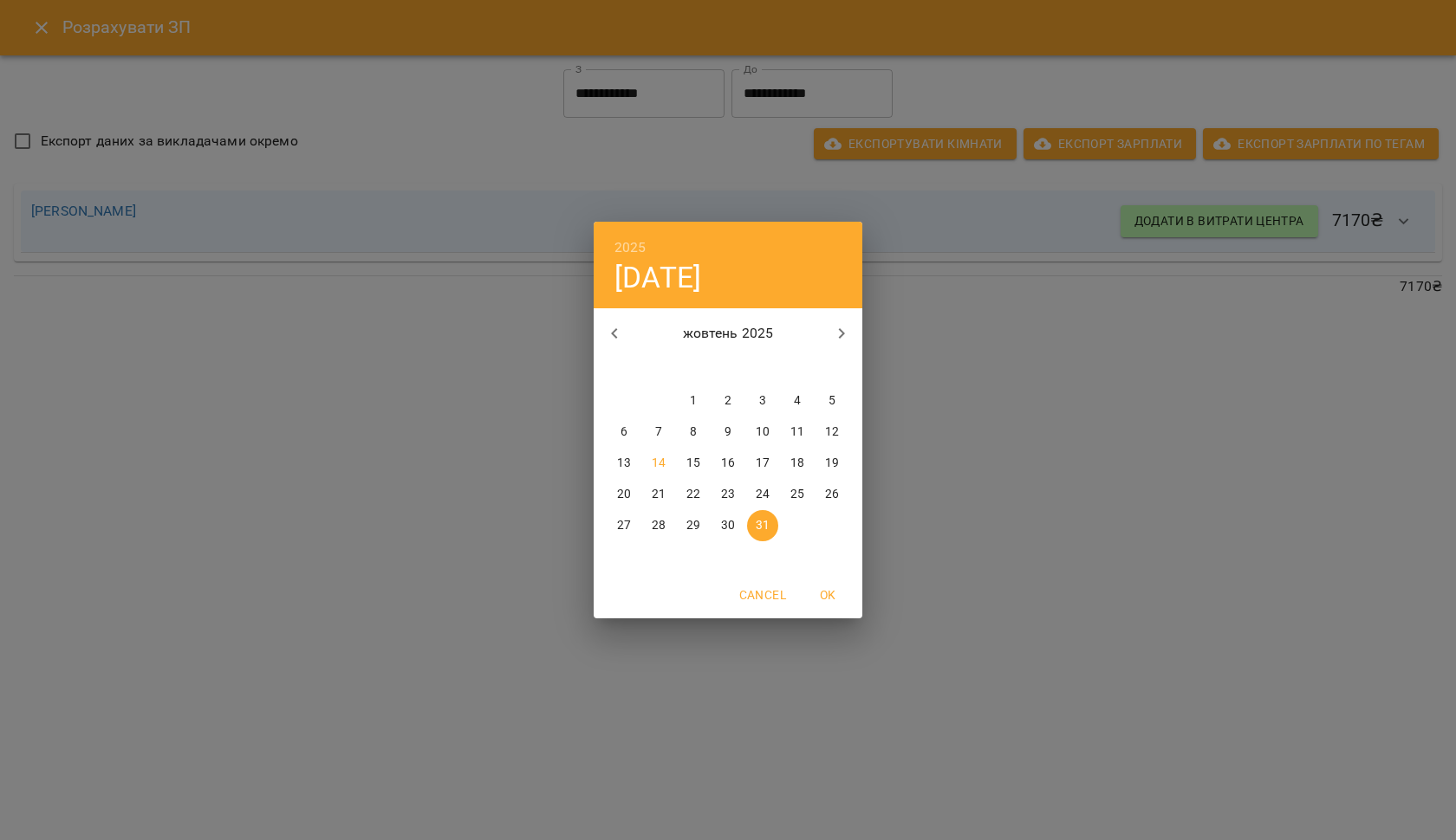
click at [770, 432] on span "10" at bounding box center [762, 432] width 31 height 17
type input "**********"
